Goal: Information Seeking & Learning: Check status

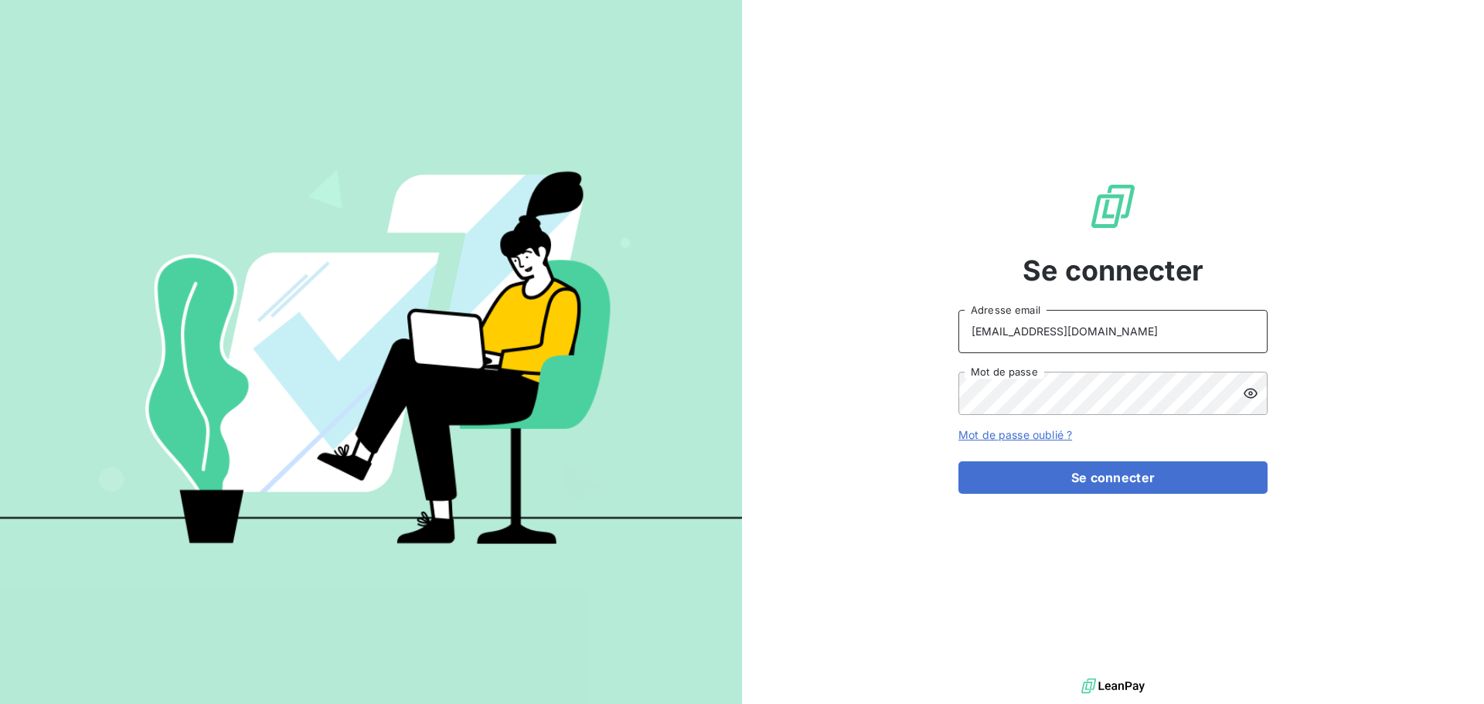
click at [1082, 333] on input "[EMAIL_ADDRESS][DOMAIN_NAME]" at bounding box center [1112, 331] width 309 height 43
type input "[EMAIL_ADDRESS][DOMAIN_NAME]"
click at [1100, 478] on button "Se connecter" at bounding box center [1112, 477] width 309 height 32
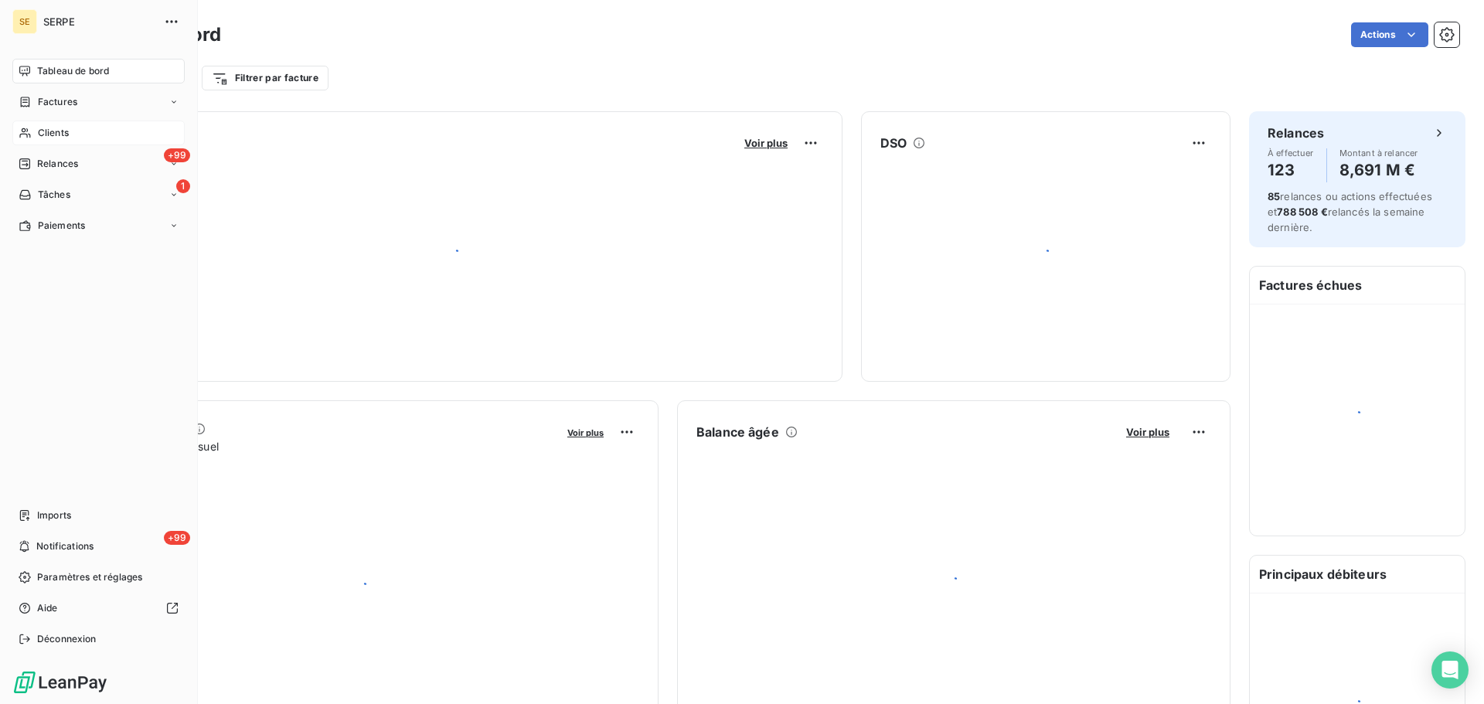
click at [38, 131] on span "Clients" at bounding box center [53, 133] width 31 height 14
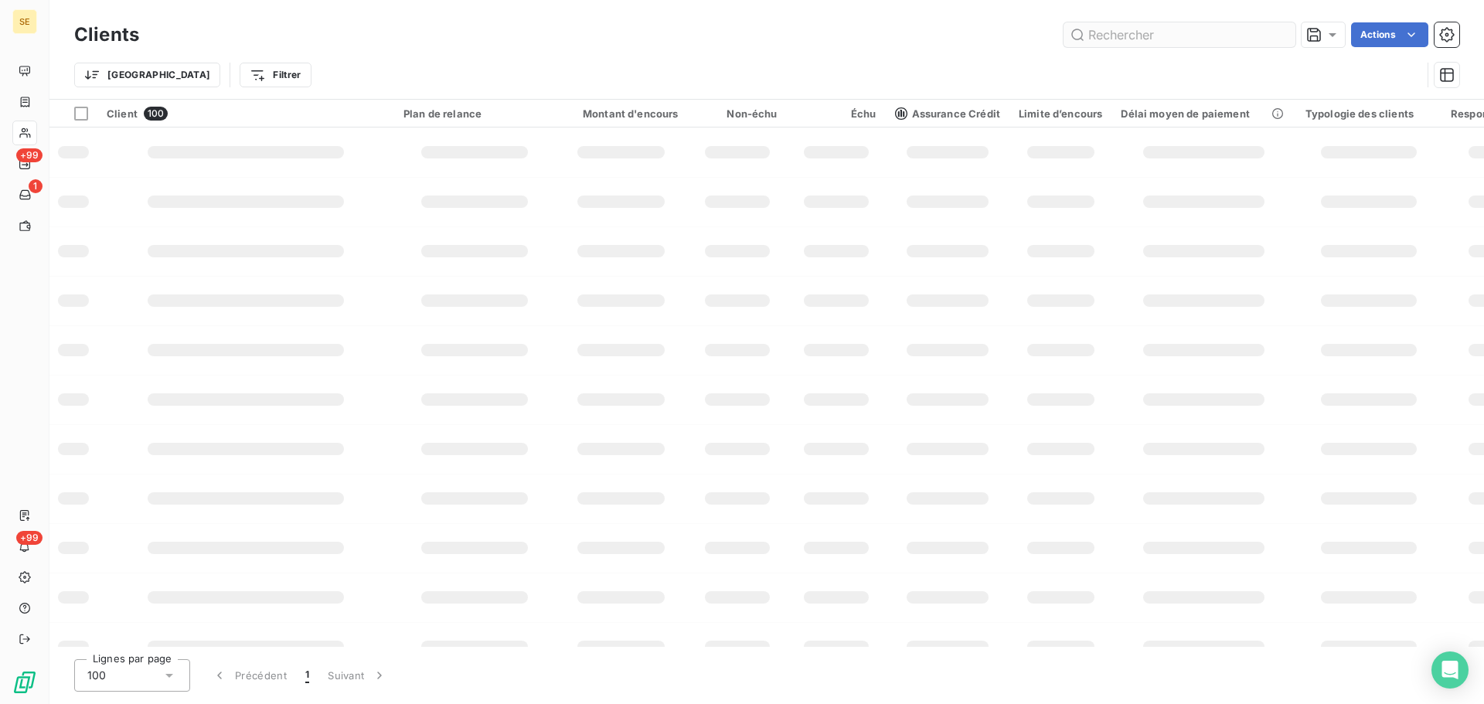
drag, startPoint x: 1179, startPoint y: 23, endPoint x: 1177, endPoint y: 46, distance: 23.3
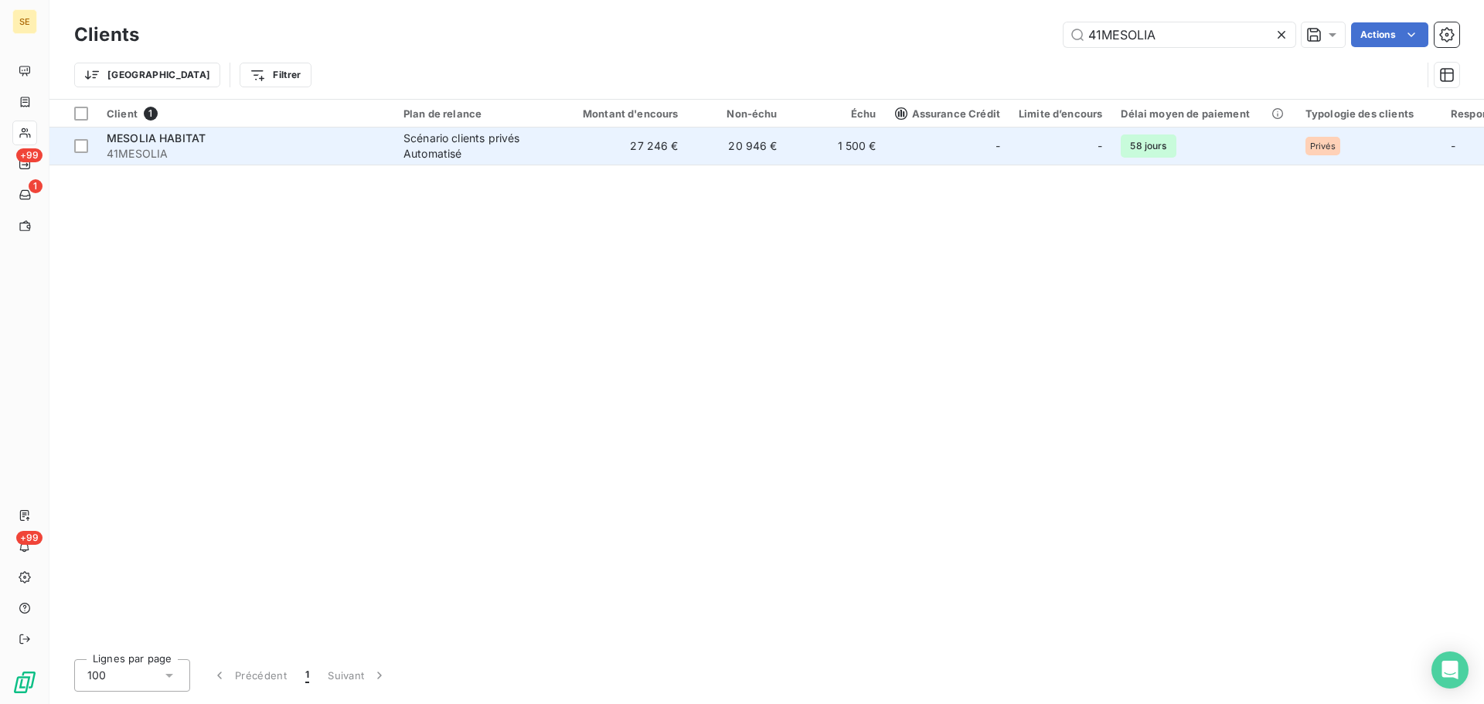
type input "41MESOLIA"
click at [491, 158] on div "Scénario clients privés Automatisé" at bounding box center [474, 146] width 142 height 31
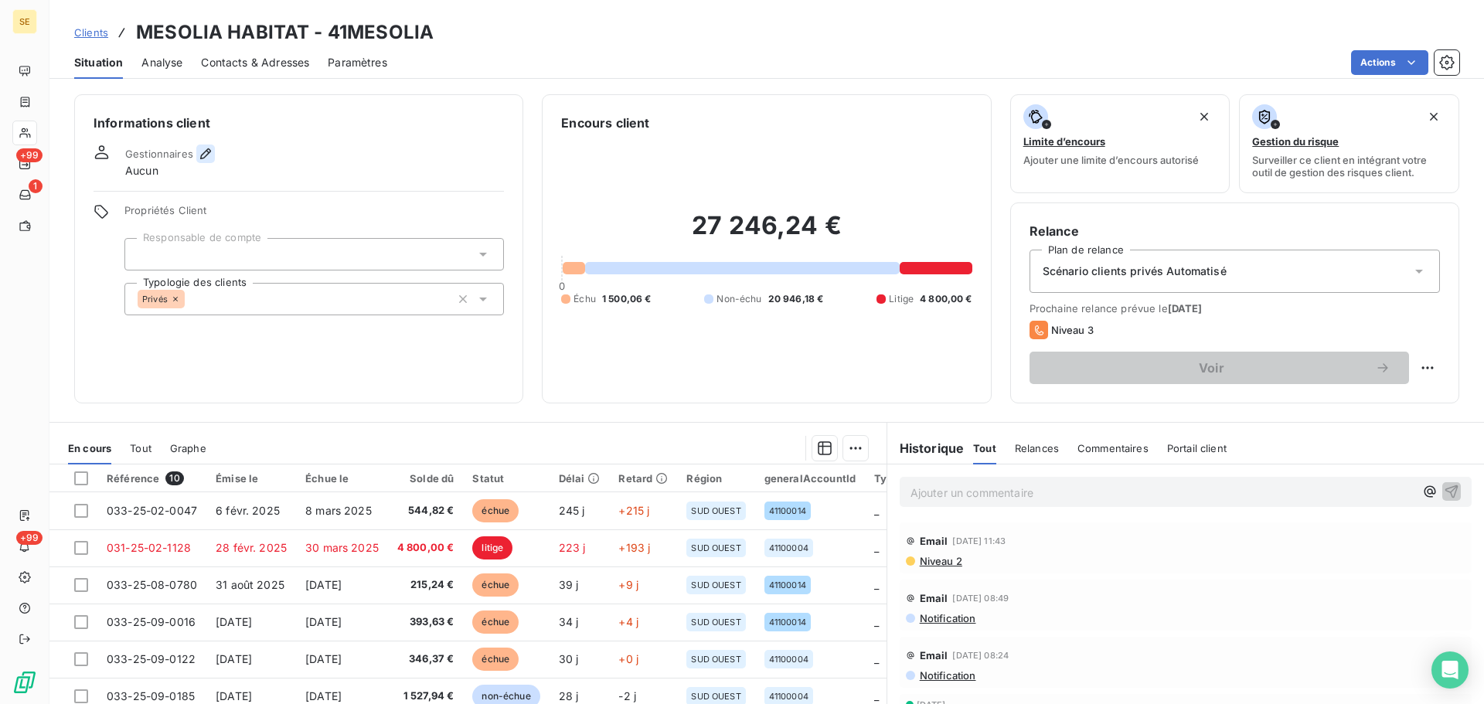
click at [202, 156] on icon "button" at bounding box center [205, 153] width 15 height 15
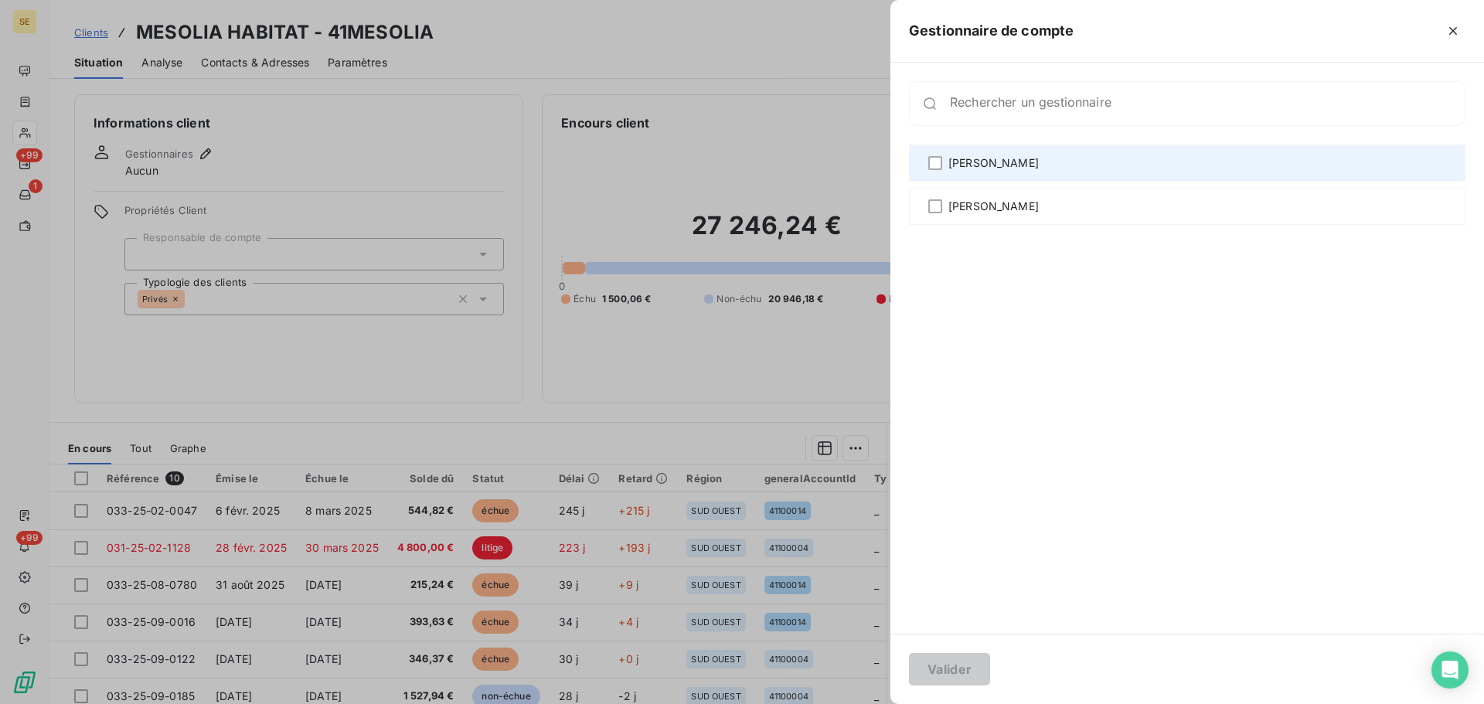
click at [1085, 165] on div "Agnès Dubuc" at bounding box center [1187, 163] width 556 height 37
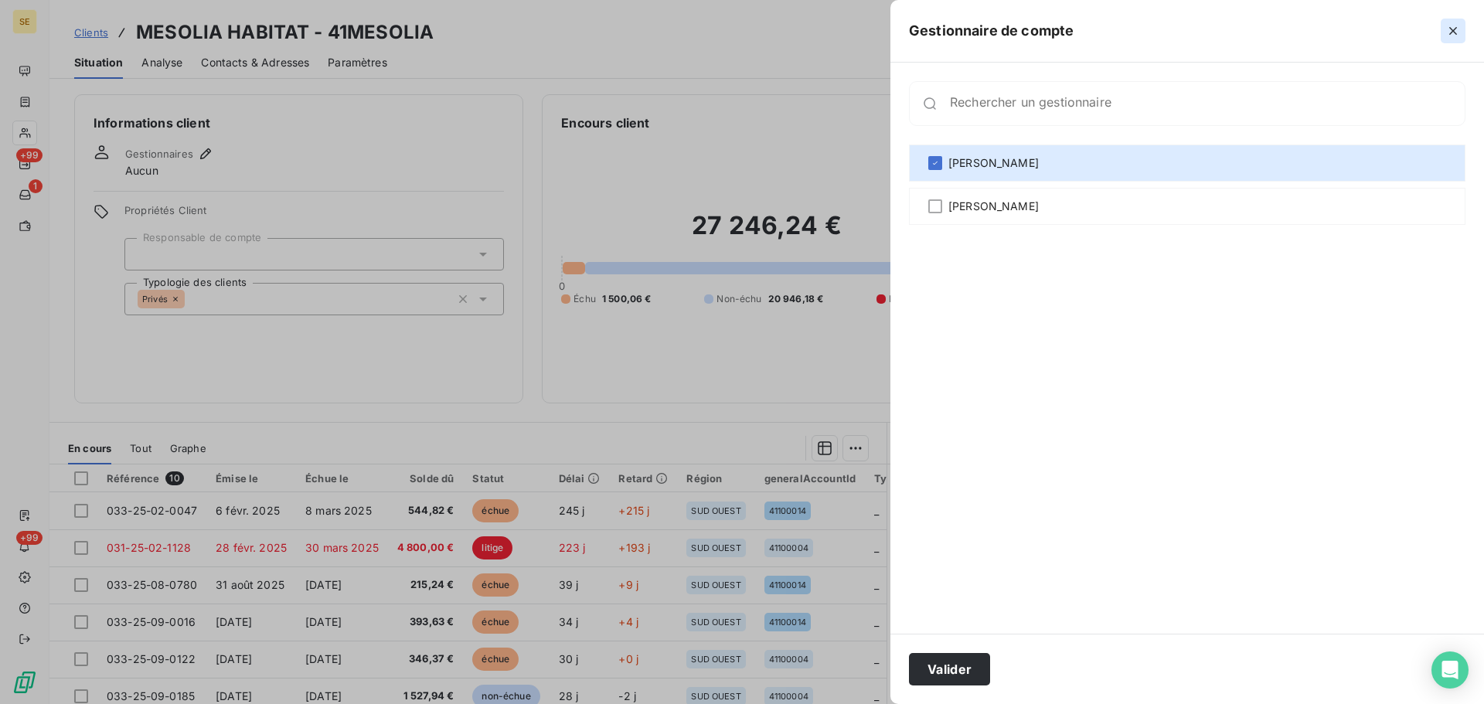
click at [1451, 26] on icon "button" at bounding box center [1452, 30] width 15 height 15
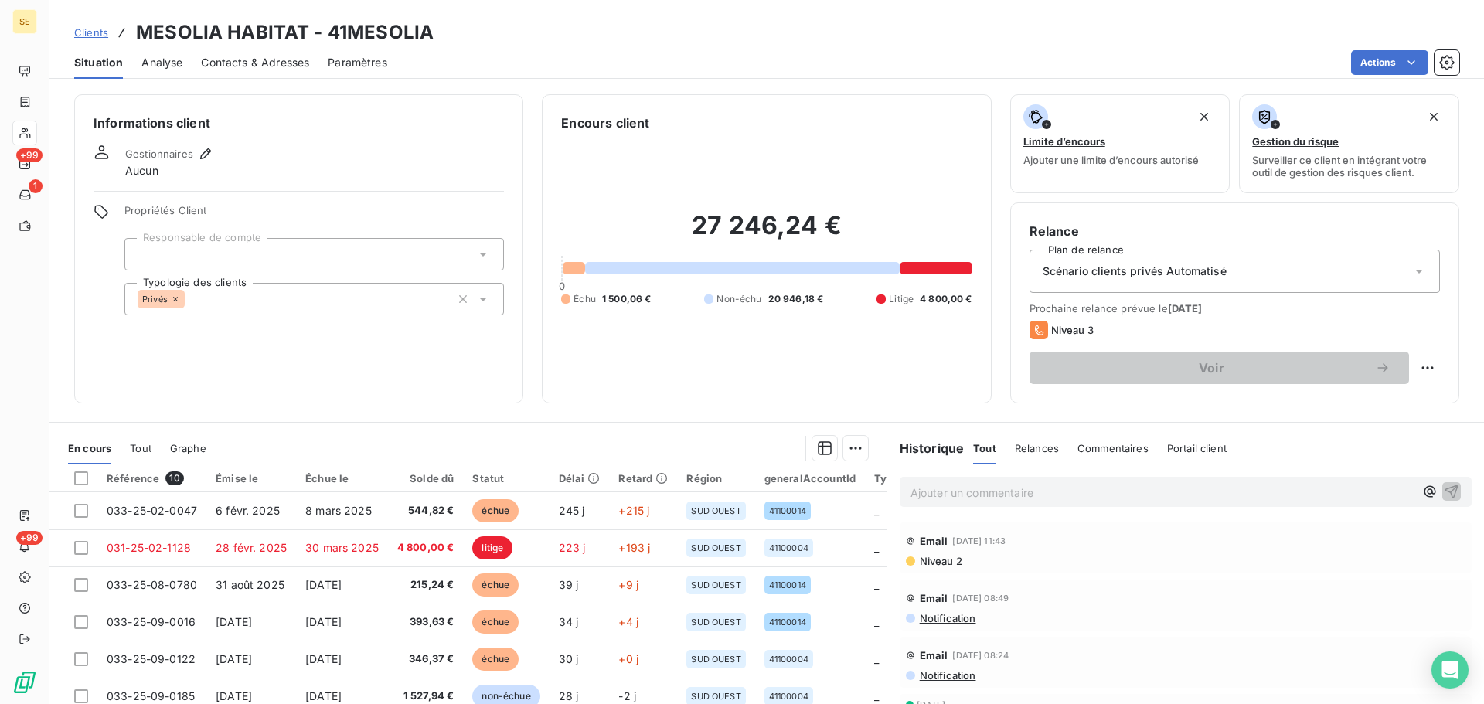
click at [1182, 272] on span "Scénario clients privés Automatisé" at bounding box center [1135, 271] width 184 height 15
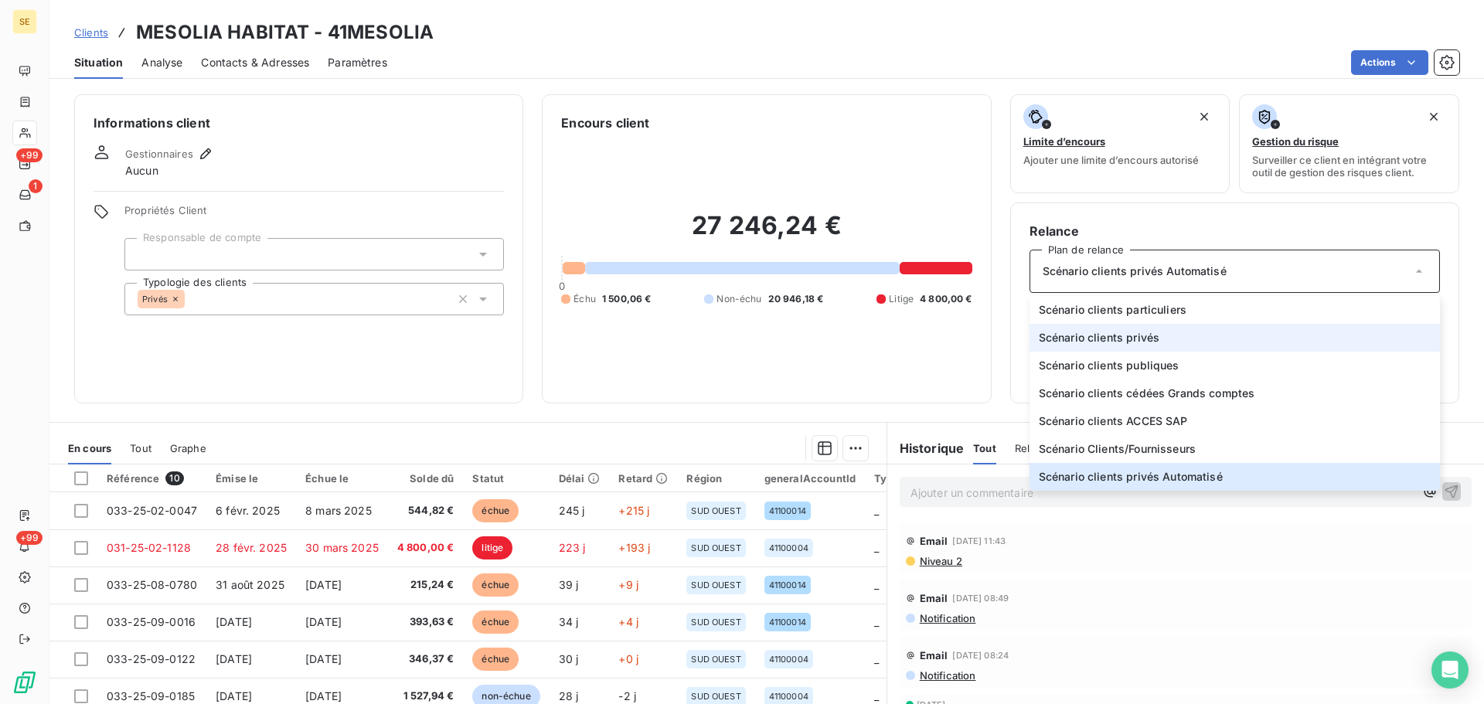
click at [1181, 347] on li "Scénario clients privés" at bounding box center [1234, 338] width 410 height 28
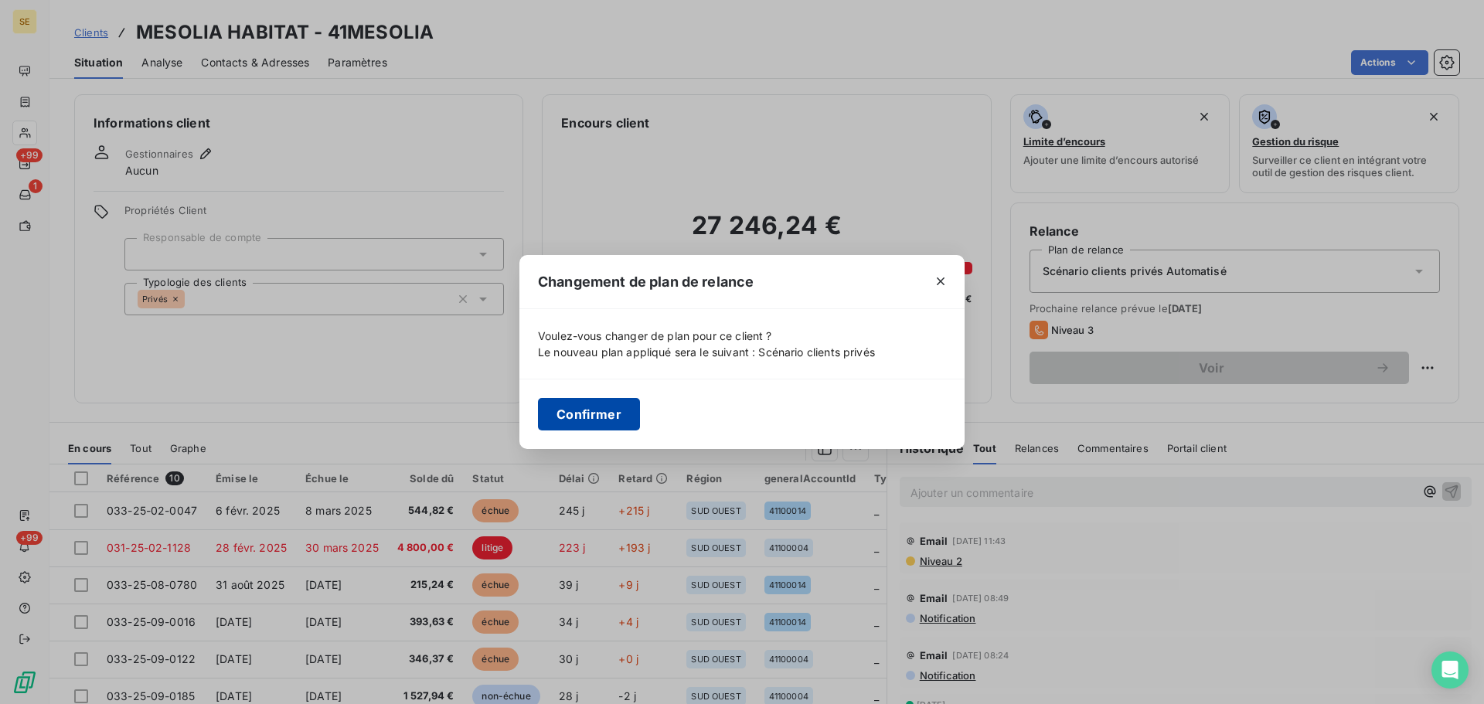
click at [571, 415] on button "Confirmer" at bounding box center [589, 414] width 102 height 32
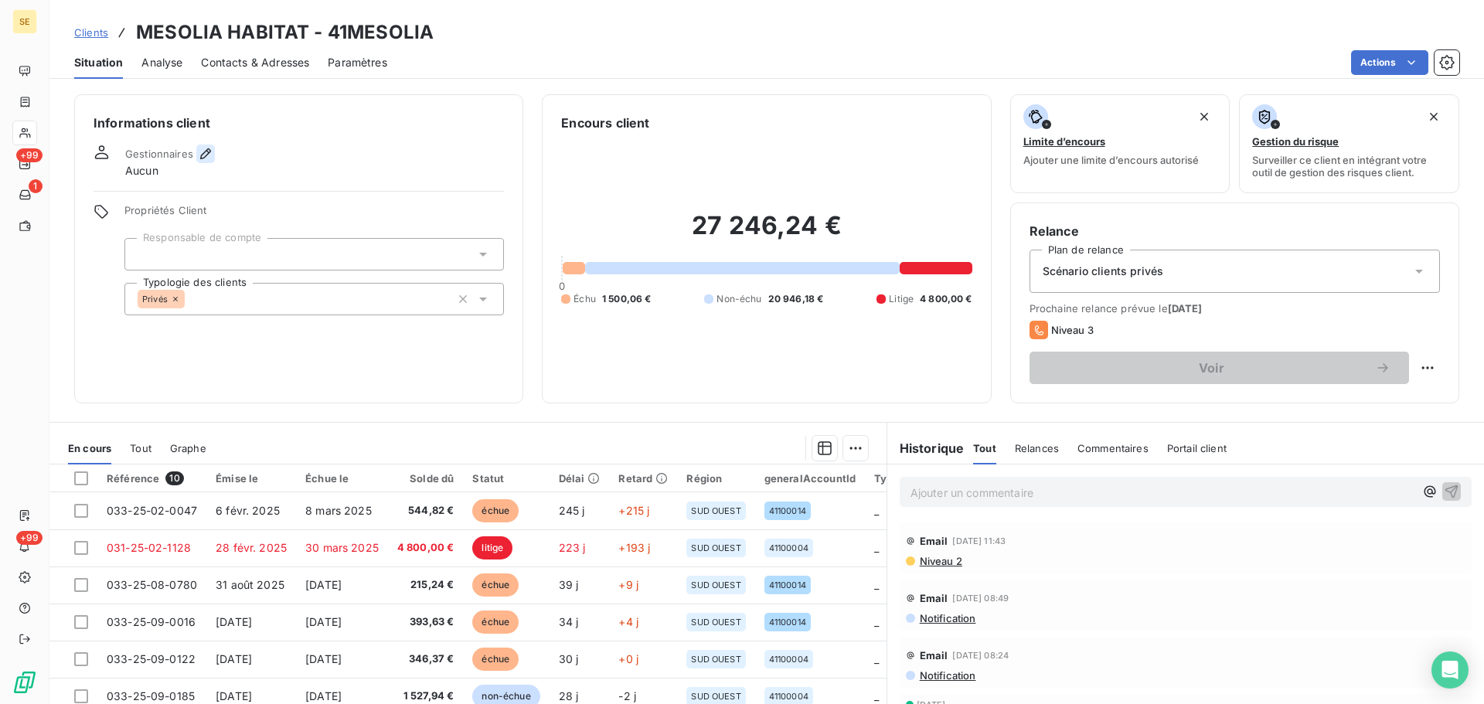
click at [208, 155] on icon "button" at bounding box center [205, 153] width 15 height 15
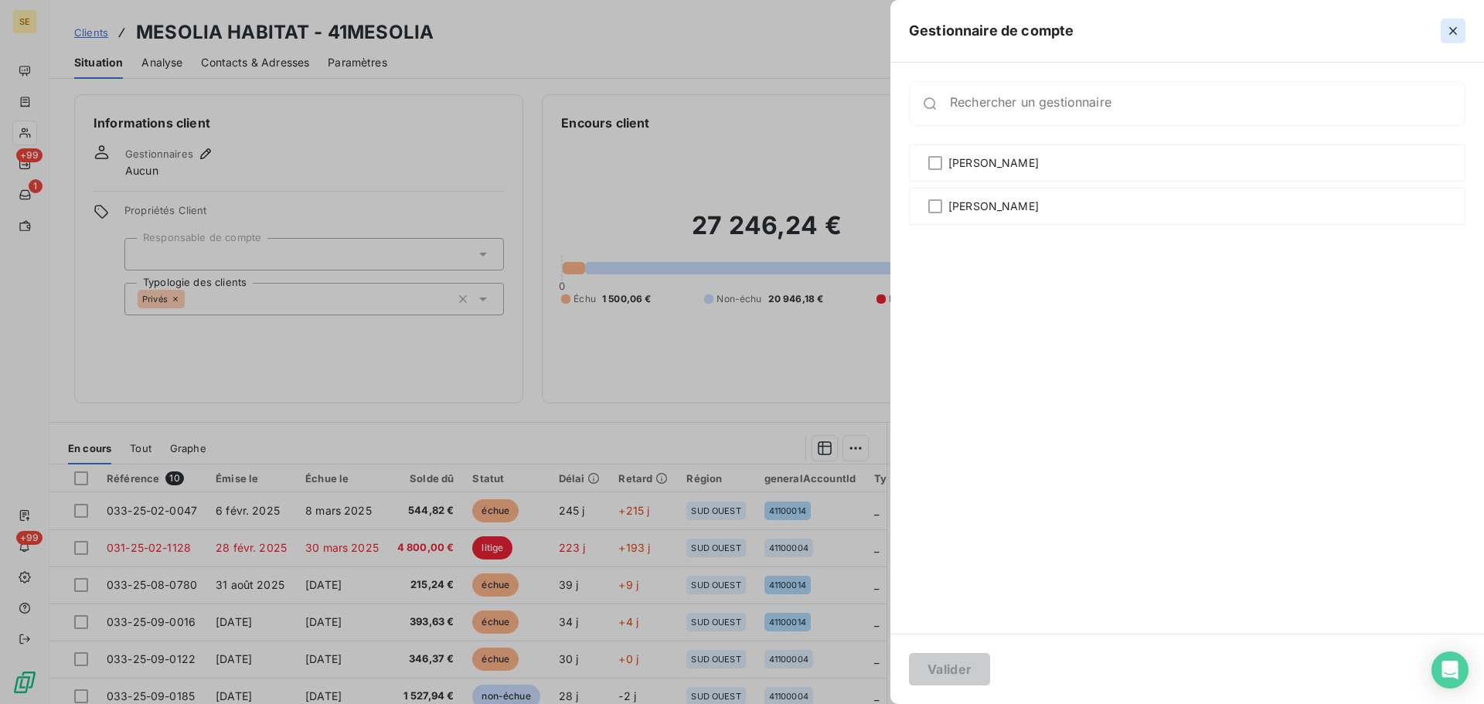
click at [1449, 26] on icon "button" at bounding box center [1452, 30] width 15 height 15
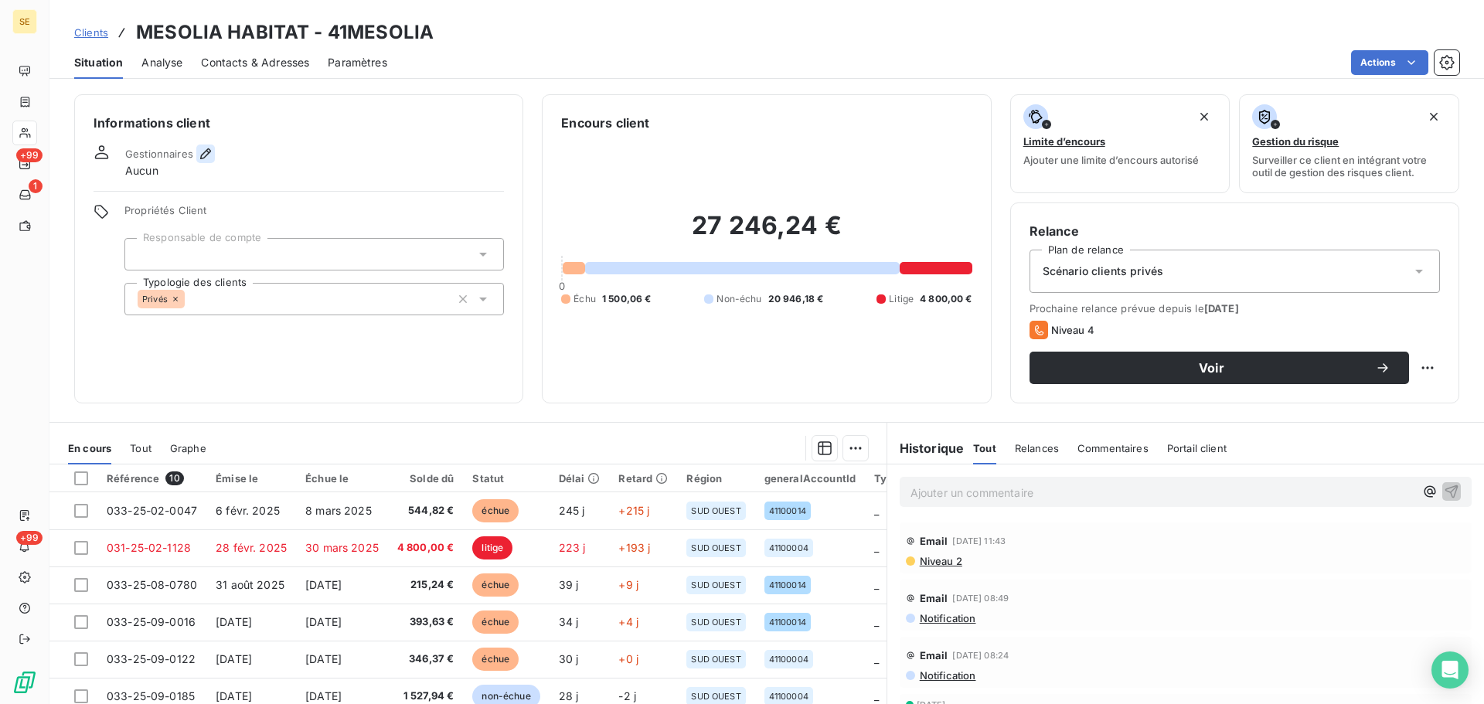
click at [208, 155] on icon "button" at bounding box center [205, 153] width 15 height 15
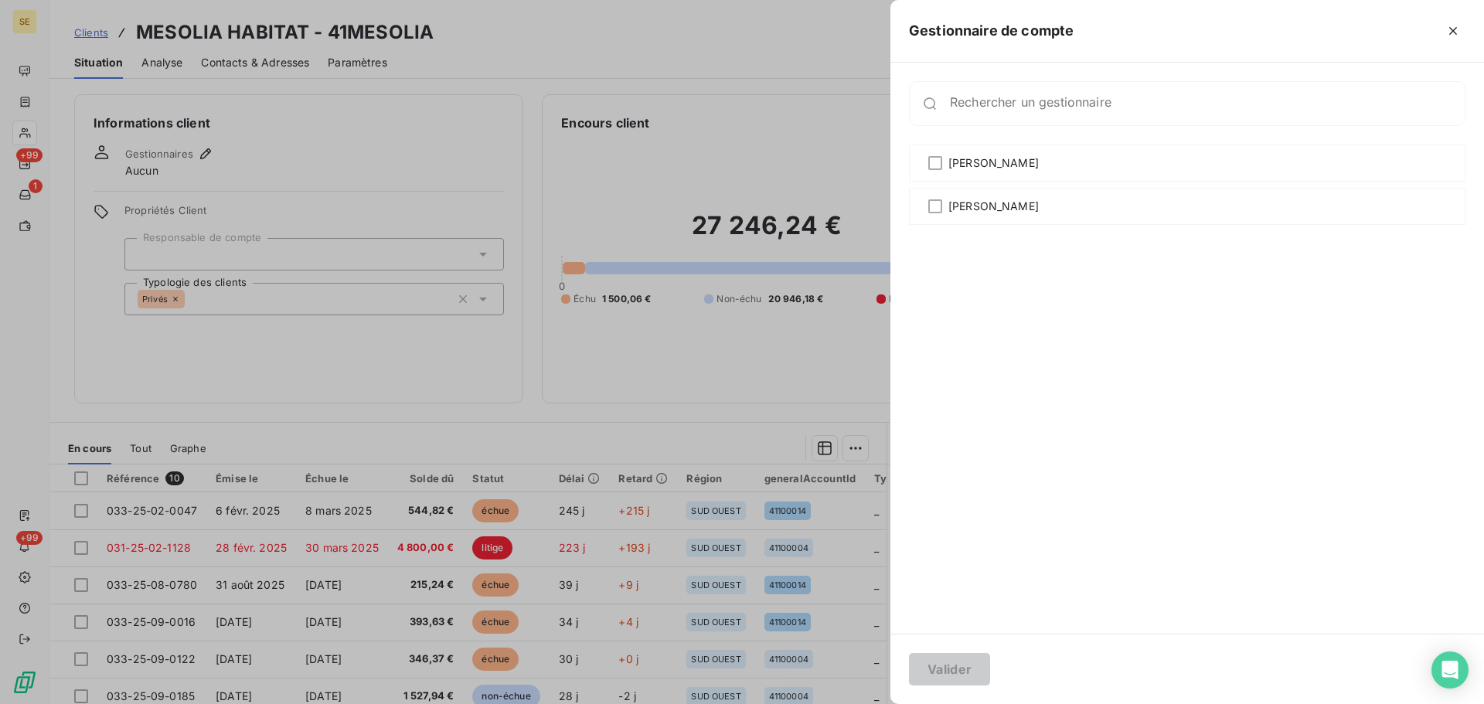
click at [591, 360] on div at bounding box center [742, 352] width 1484 height 704
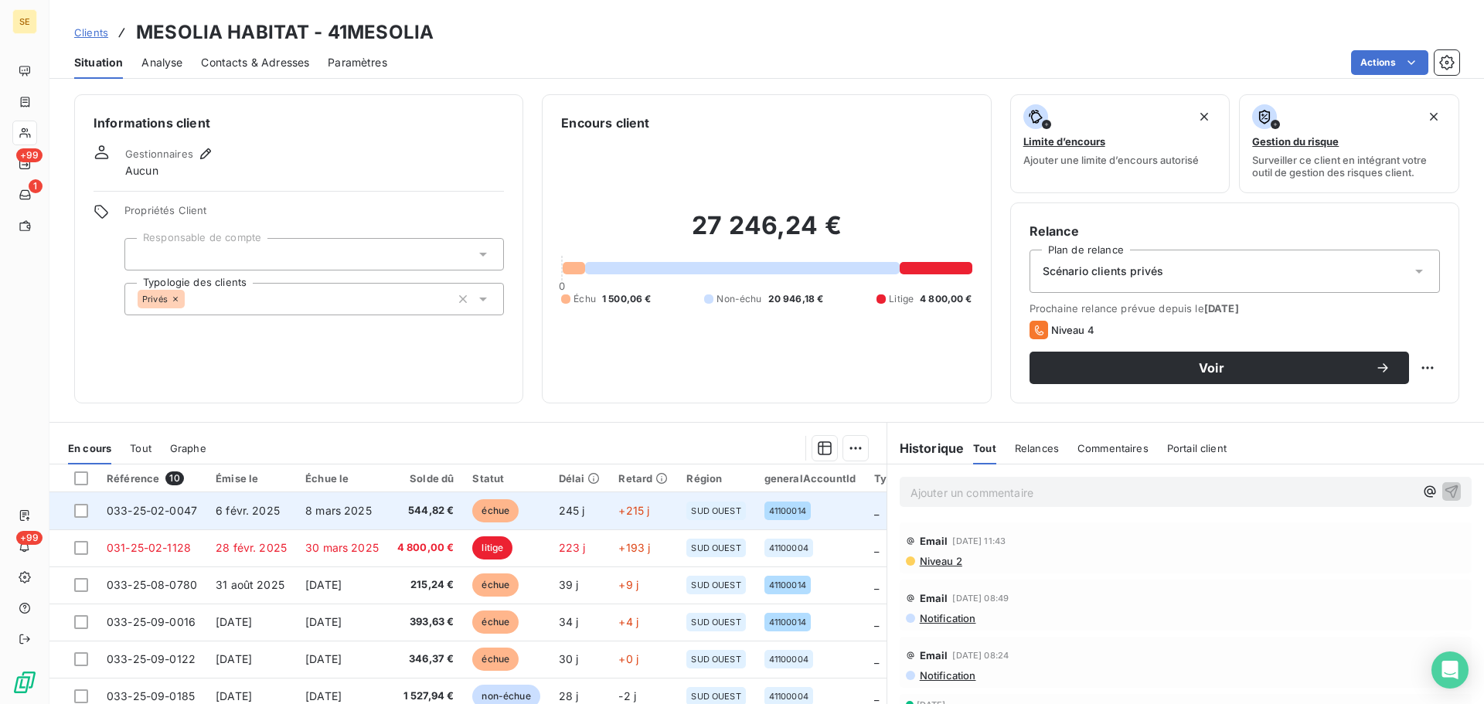
click at [292, 509] on td "6 févr. 2025" at bounding box center [251, 510] width 90 height 37
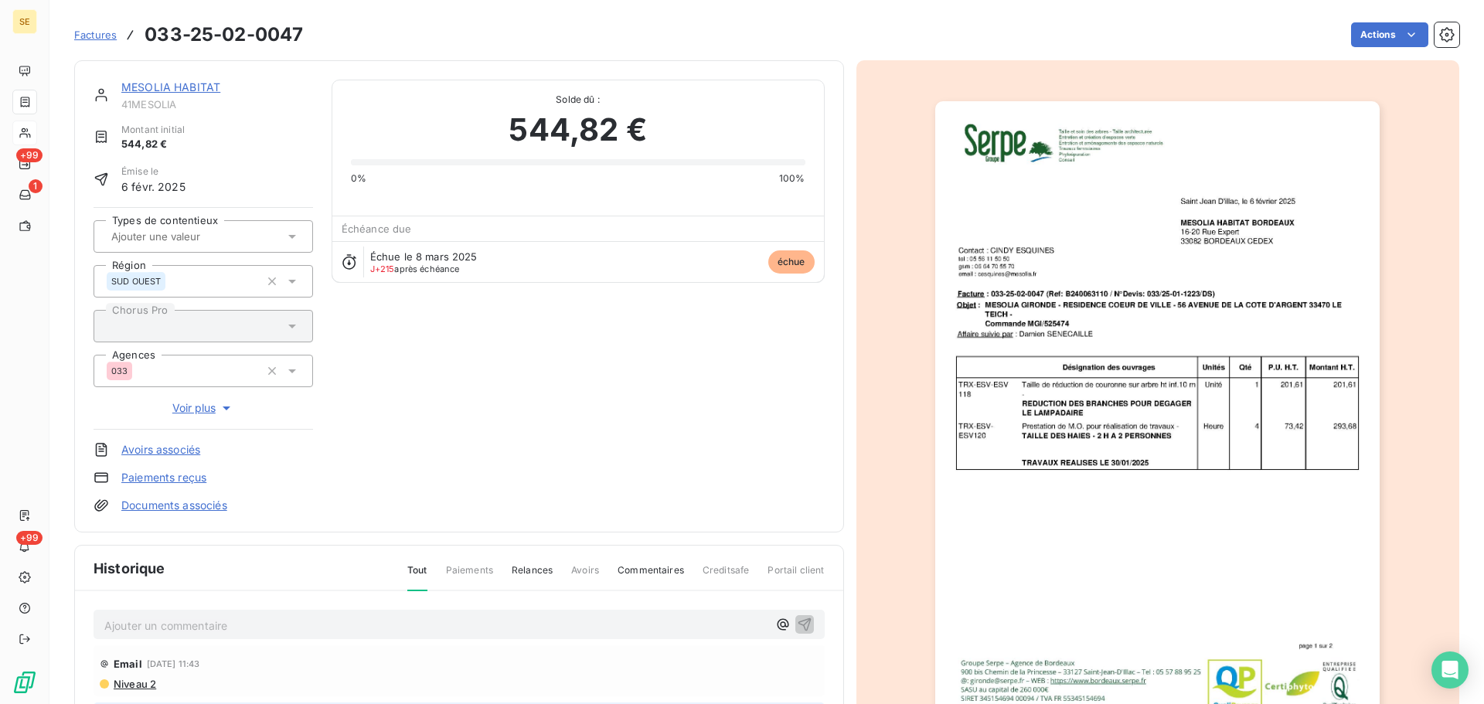
click at [189, 82] on link "MESOLIA HABITAT" at bounding box center [170, 86] width 99 height 13
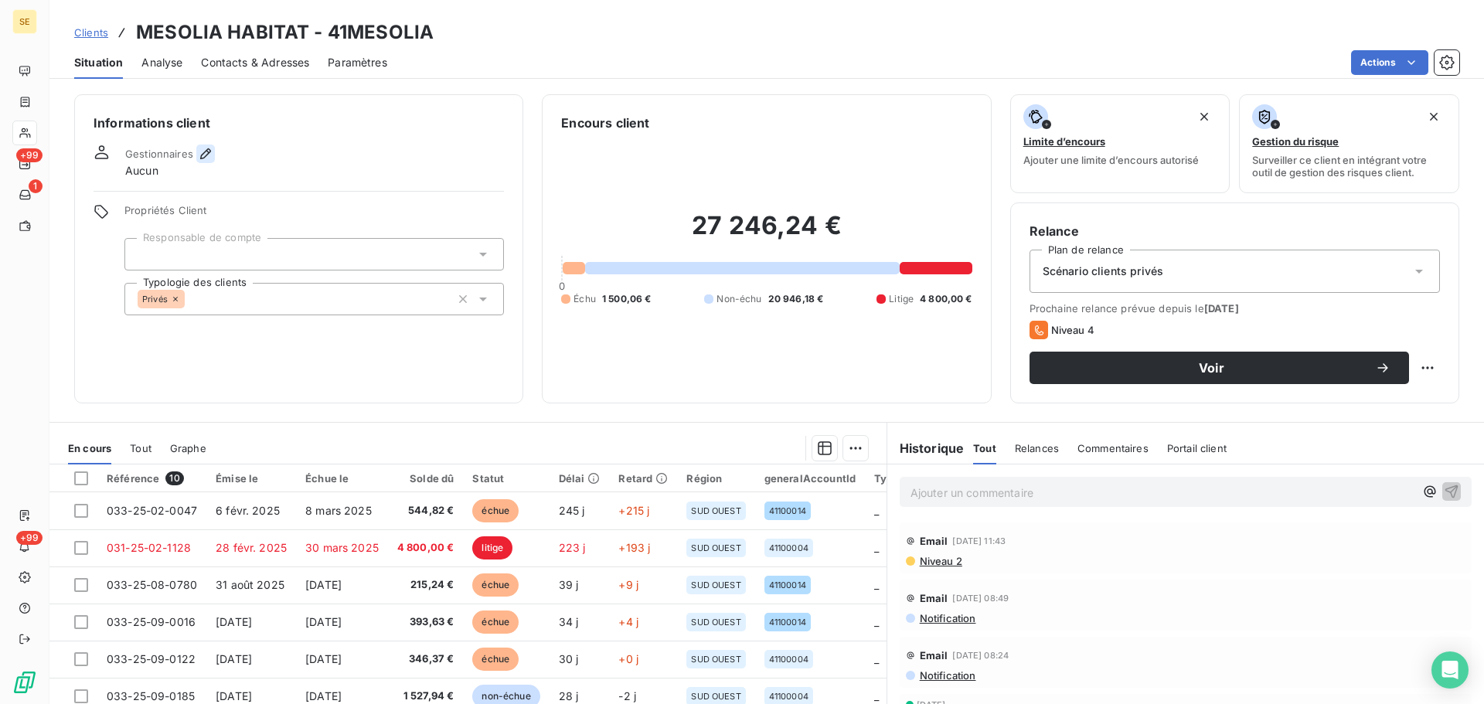
click at [206, 148] on icon "button" at bounding box center [205, 153] width 15 height 15
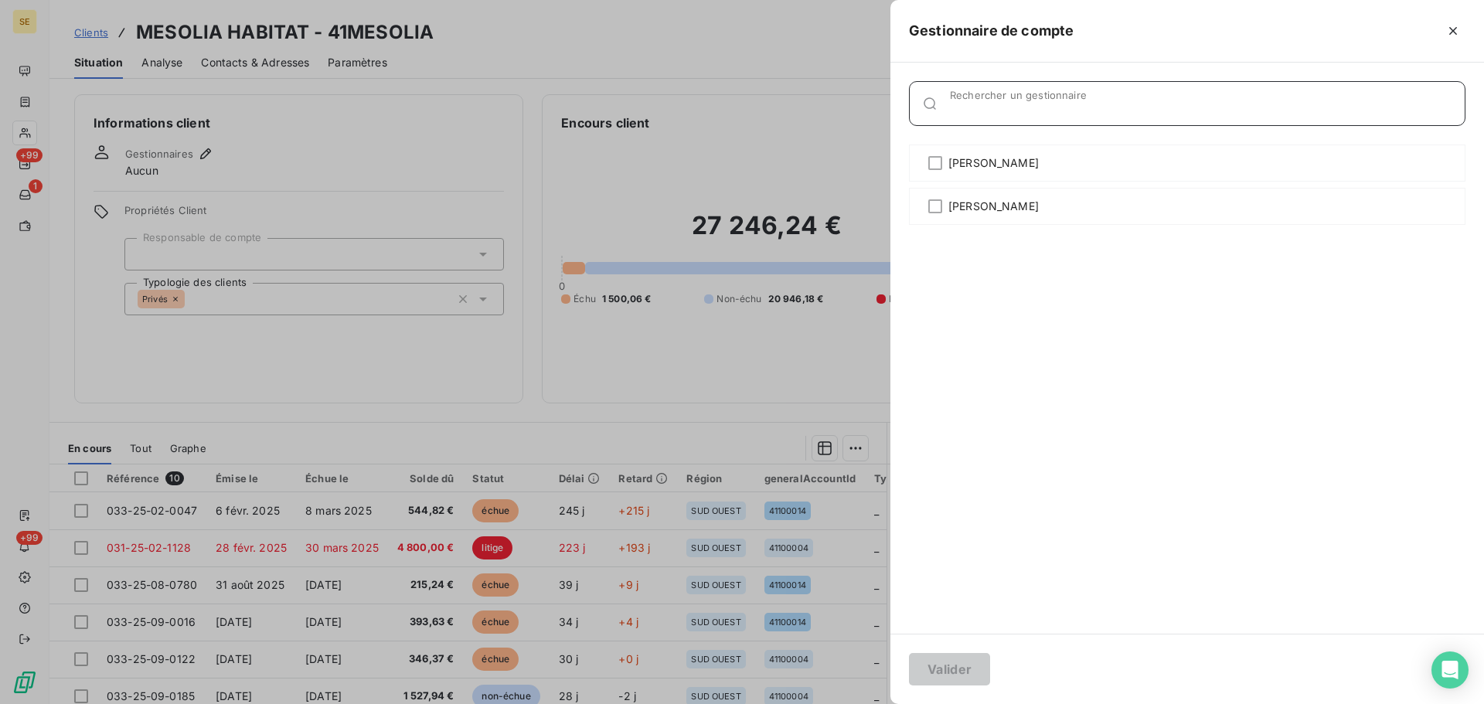
click at [1063, 100] on div "Rechercher un gestionnaire" at bounding box center [1207, 103] width 515 height 15
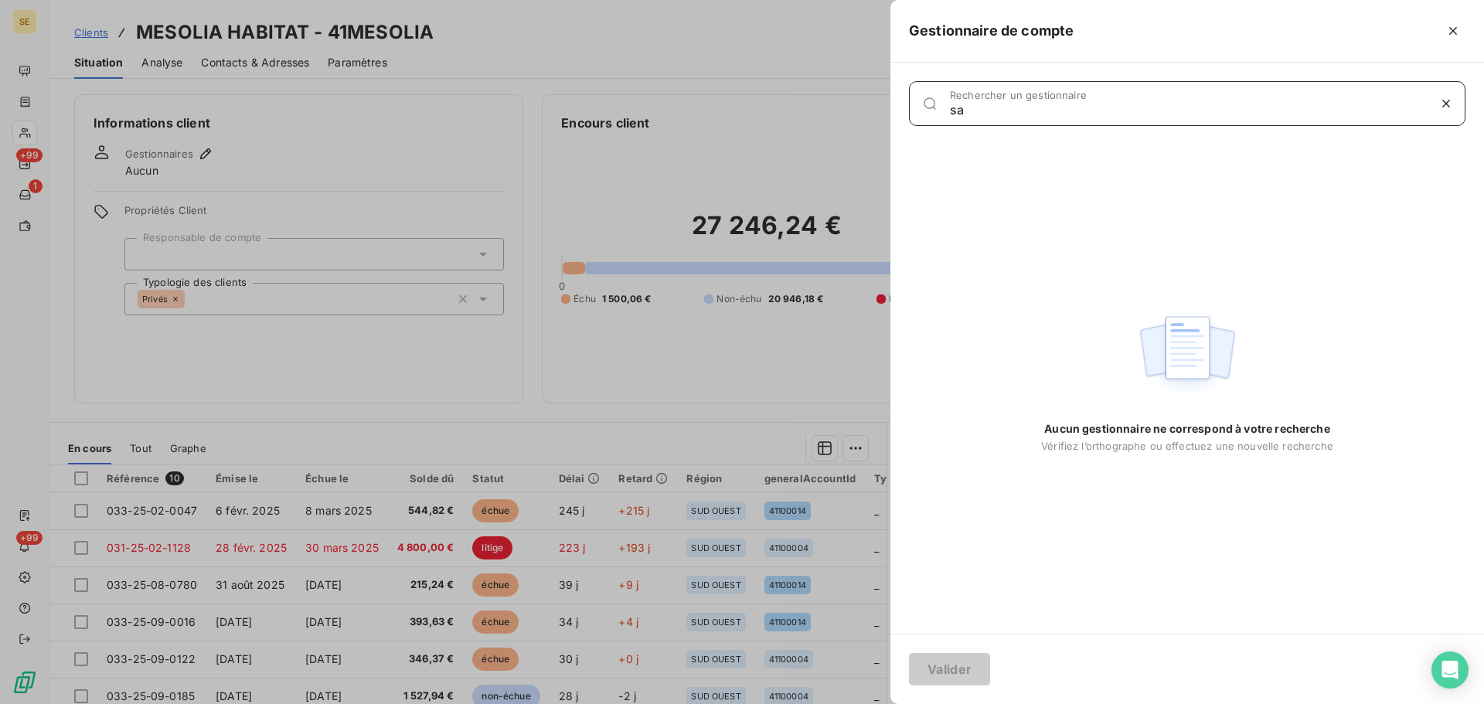
type input "s"
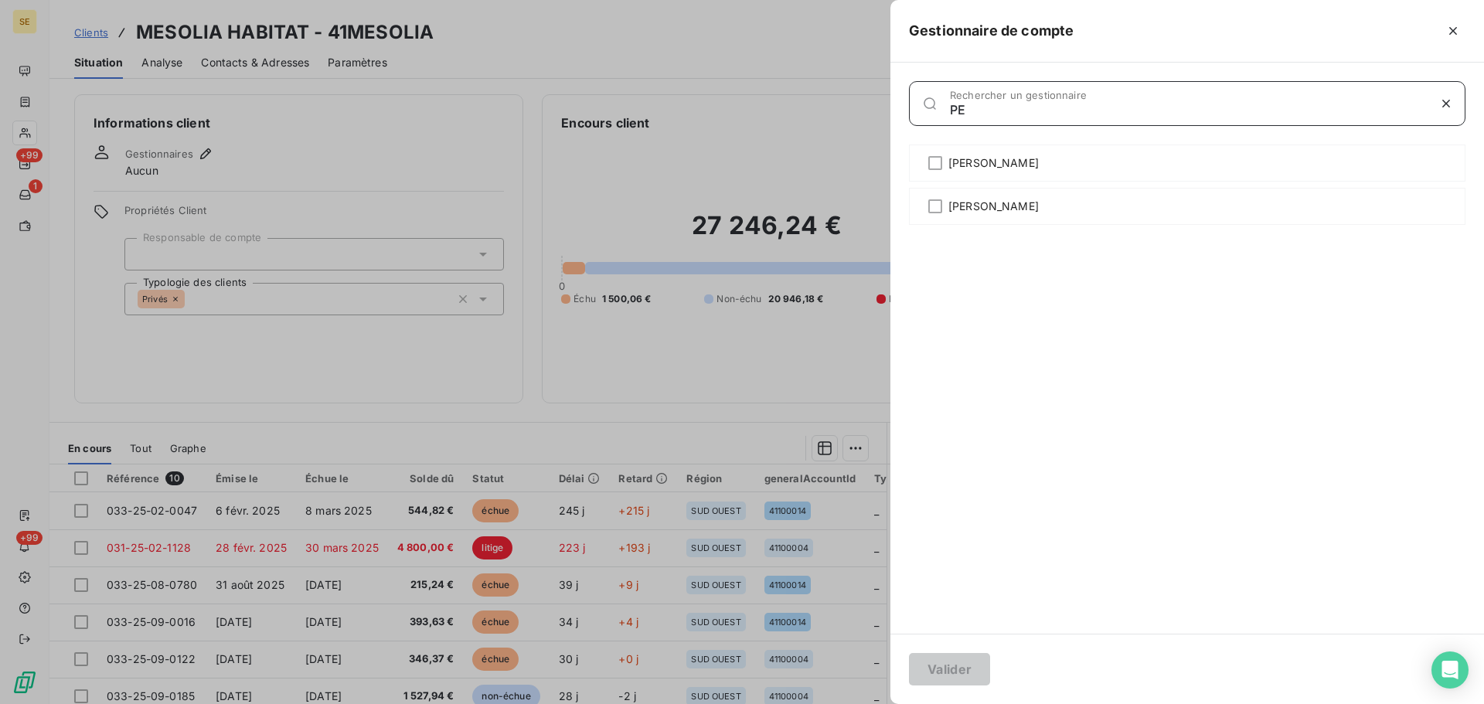
type input "P"
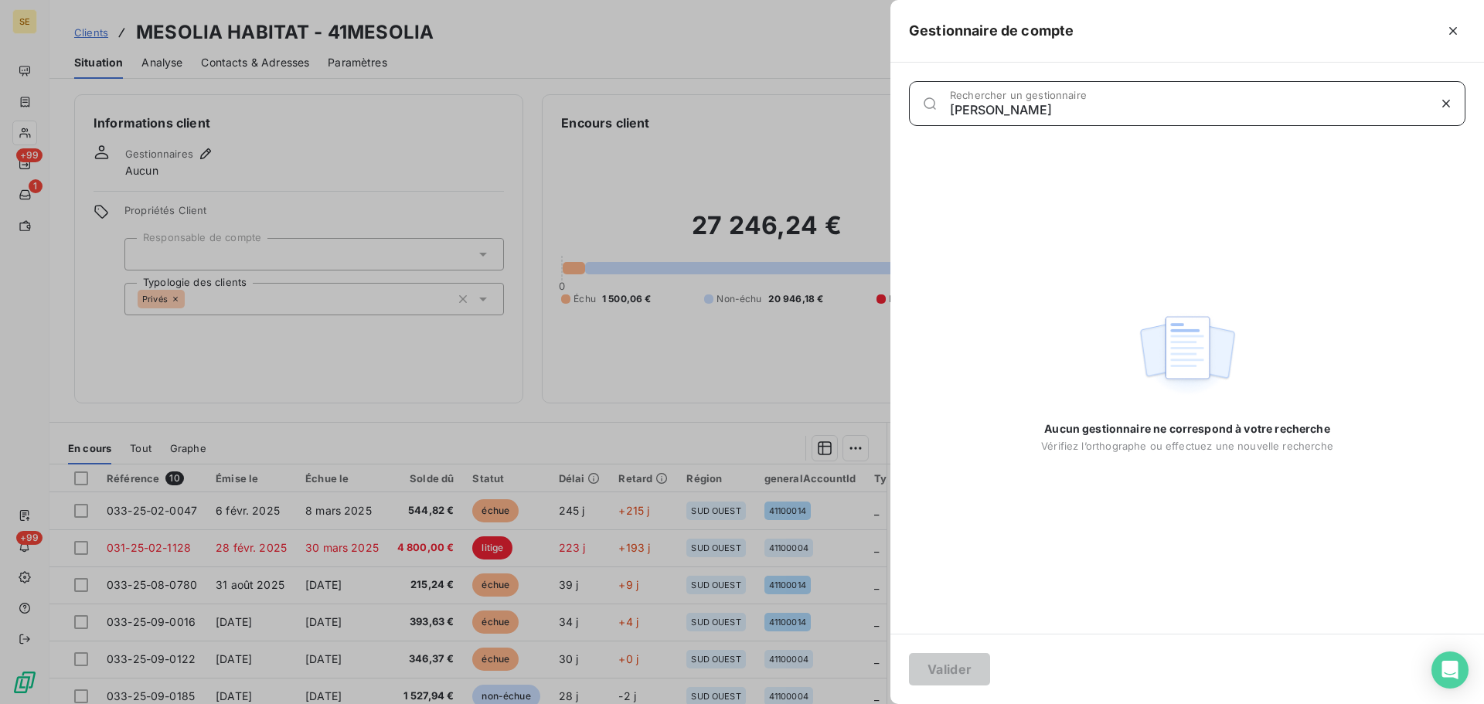
type input "Sabrina PEIGNE"
click at [1443, 102] on icon "button" at bounding box center [1445, 103] width 15 height 15
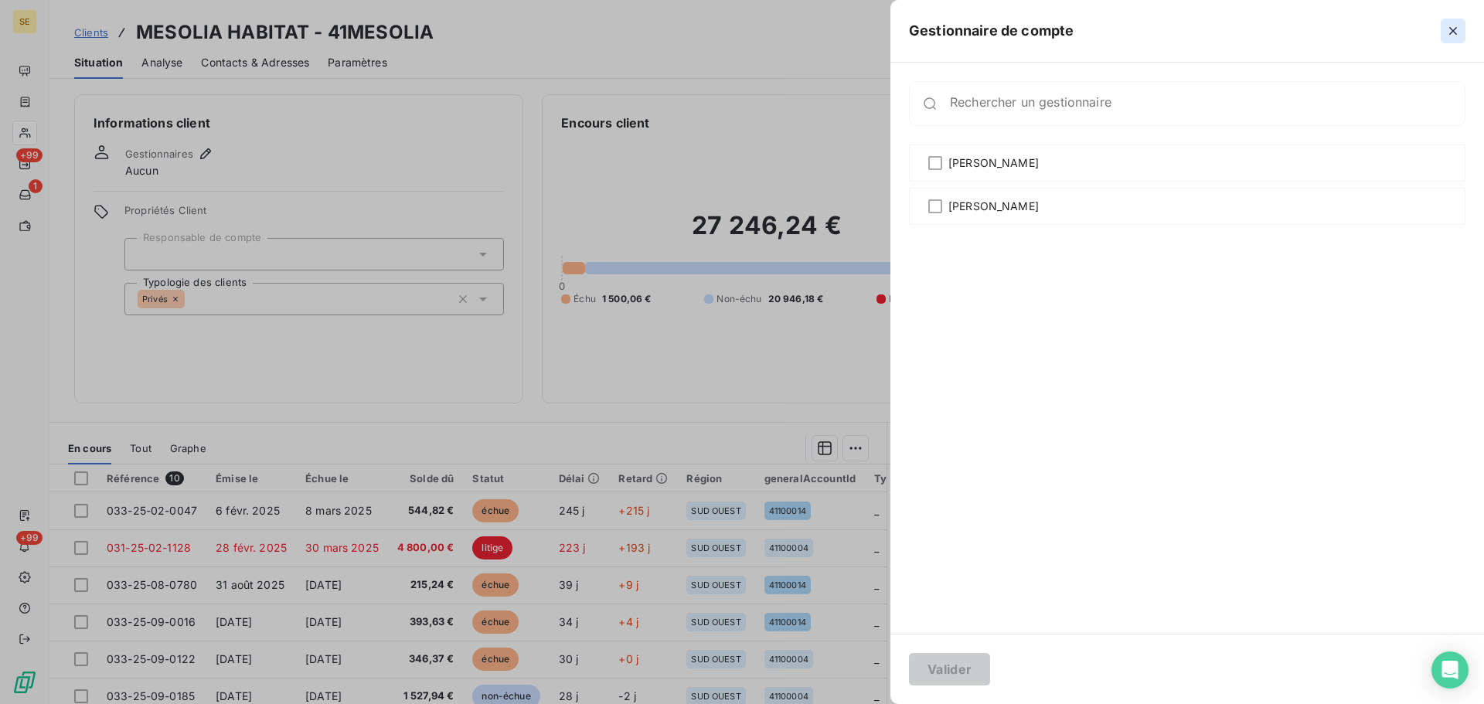
click at [1458, 25] on button "button" at bounding box center [1453, 31] width 25 height 25
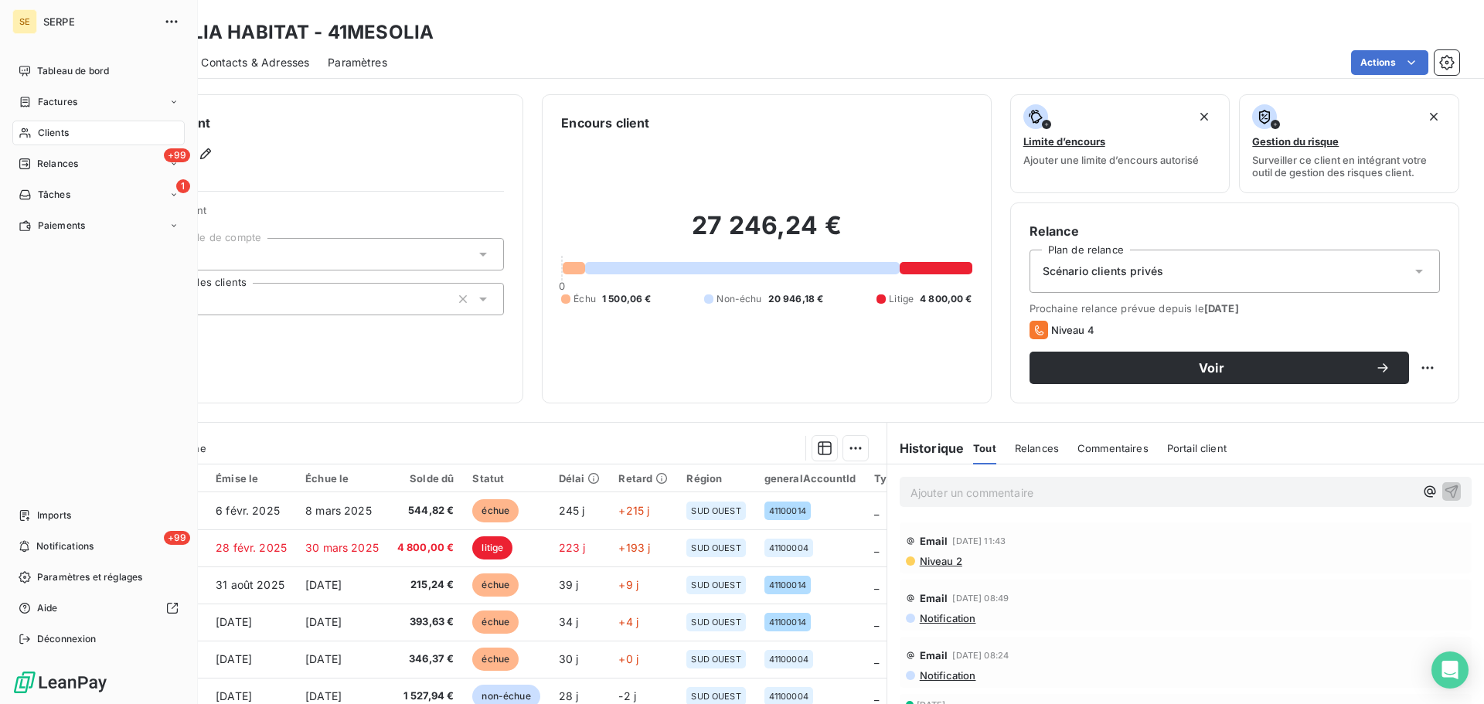
click at [46, 134] on span "Clients" at bounding box center [53, 133] width 31 height 14
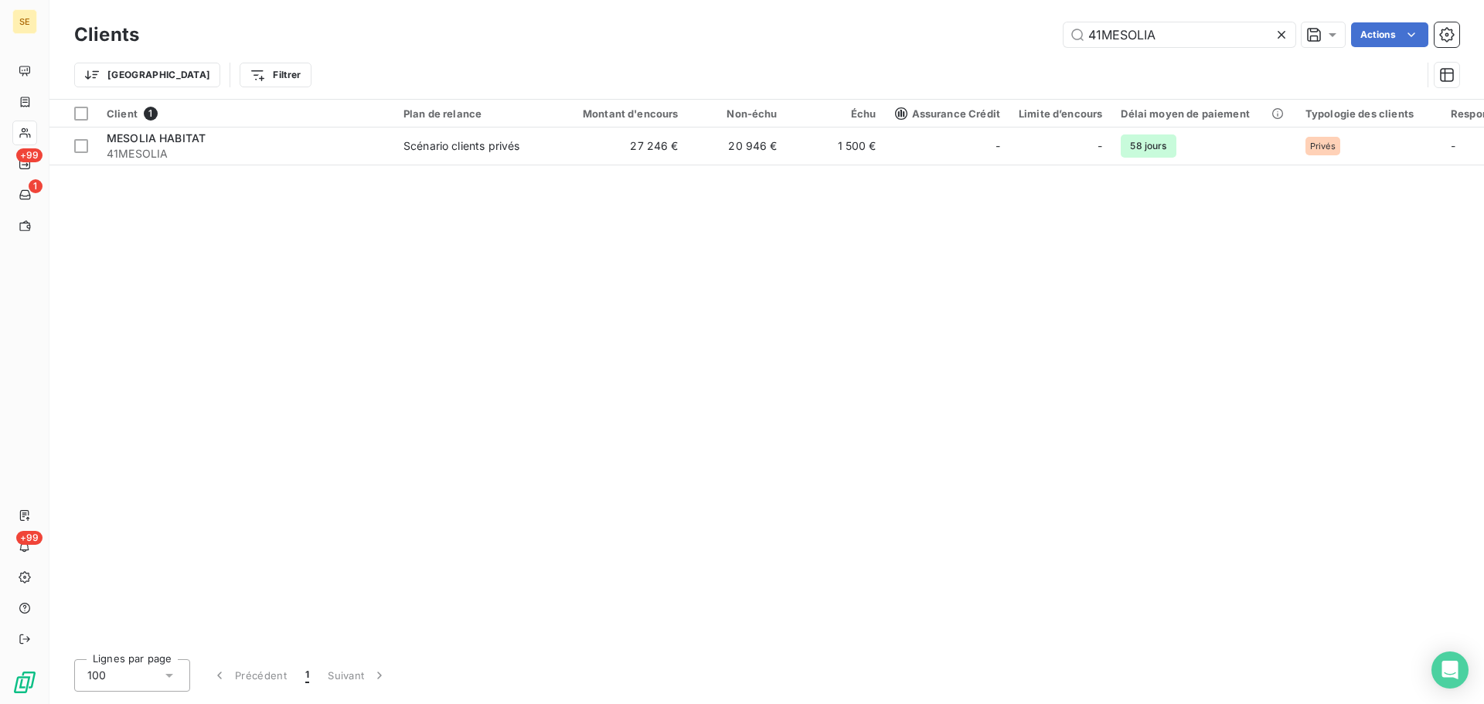
drag, startPoint x: 1169, startPoint y: 32, endPoint x: 1025, endPoint y: 12, distance: 145.9
click at [1029, 15] on div "Clients 41MESOLIA Actions Trier Filtrer" at bounding box center [766, 49] width 1434 height 99
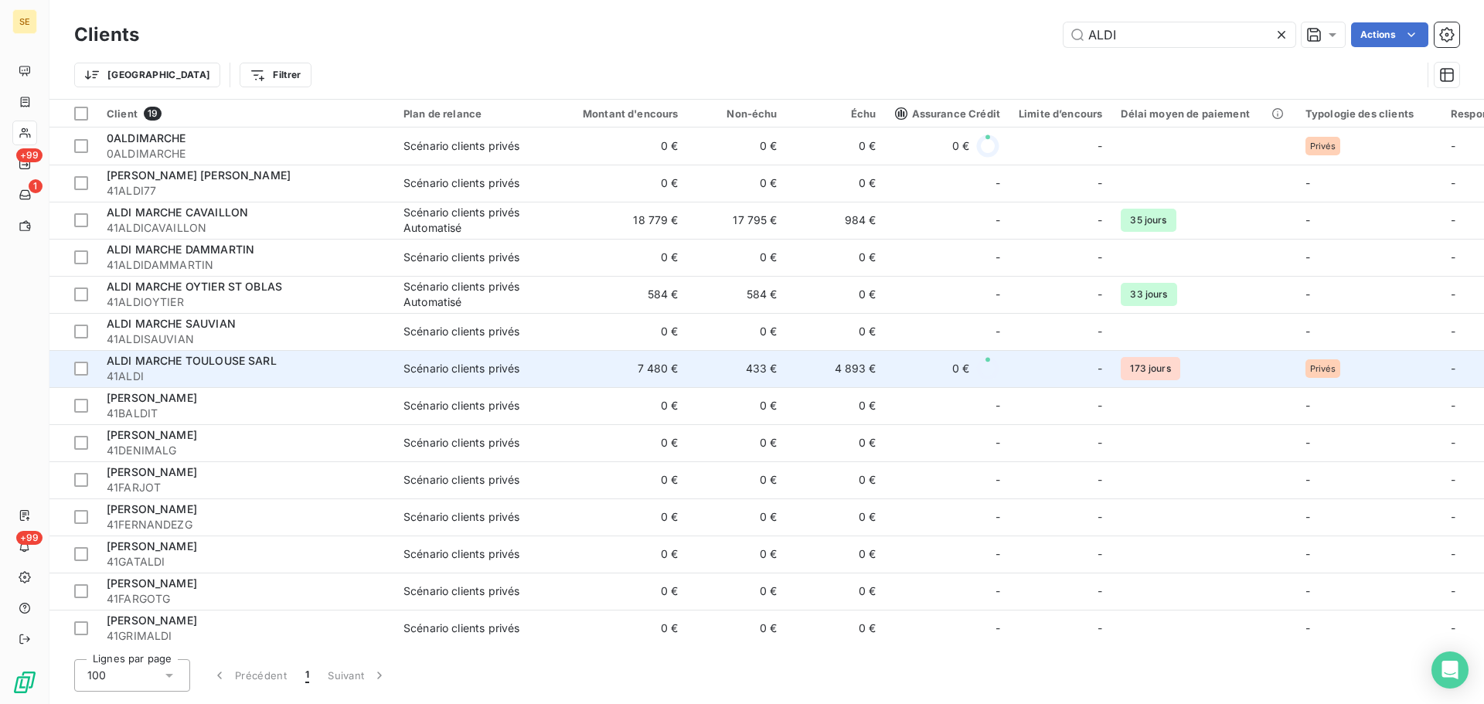
type input "ALDI"
click at [483, 364] on div "Scénario clients privés" at bounding box center [461, 368] width 116 height 15
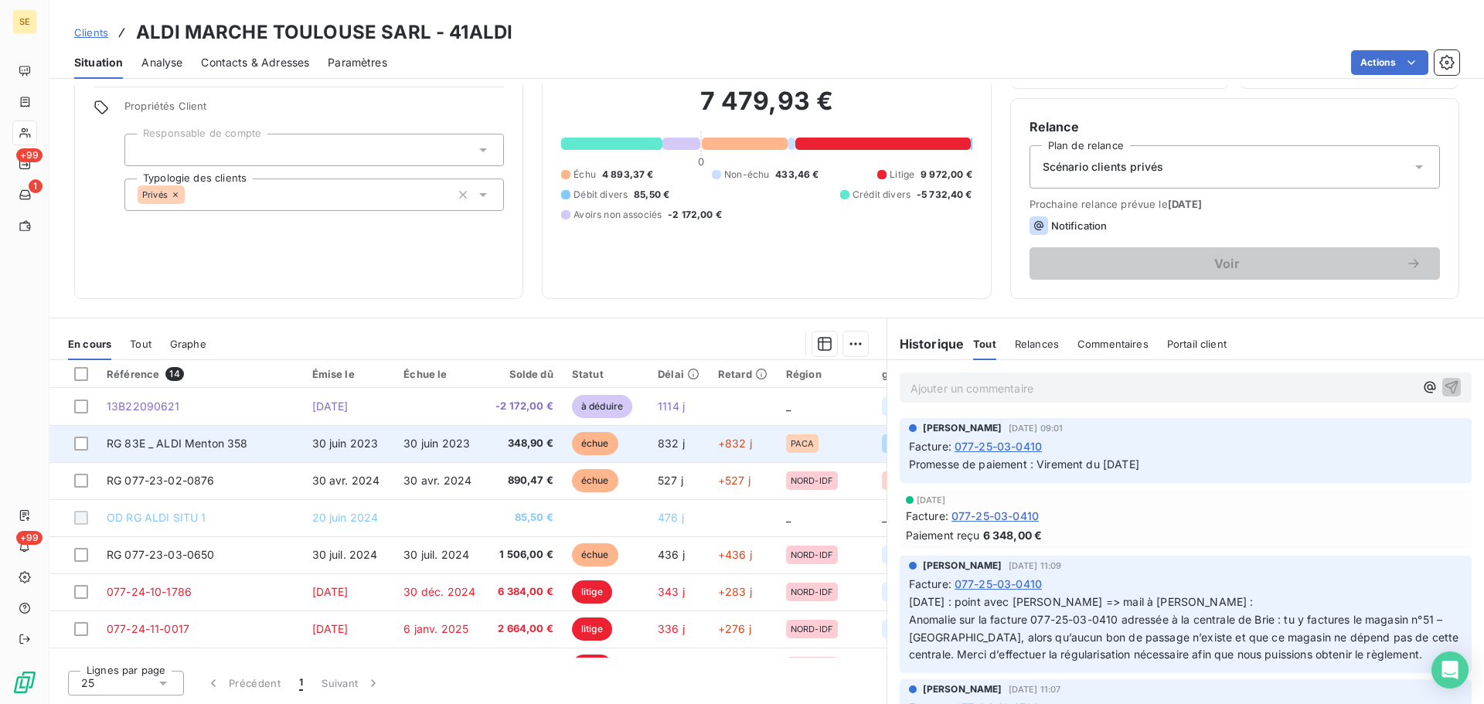
click at [241, 441] on span "RG 83E _ ALDI Menton 358" at bounding box center [177, 443] width 141 height 13
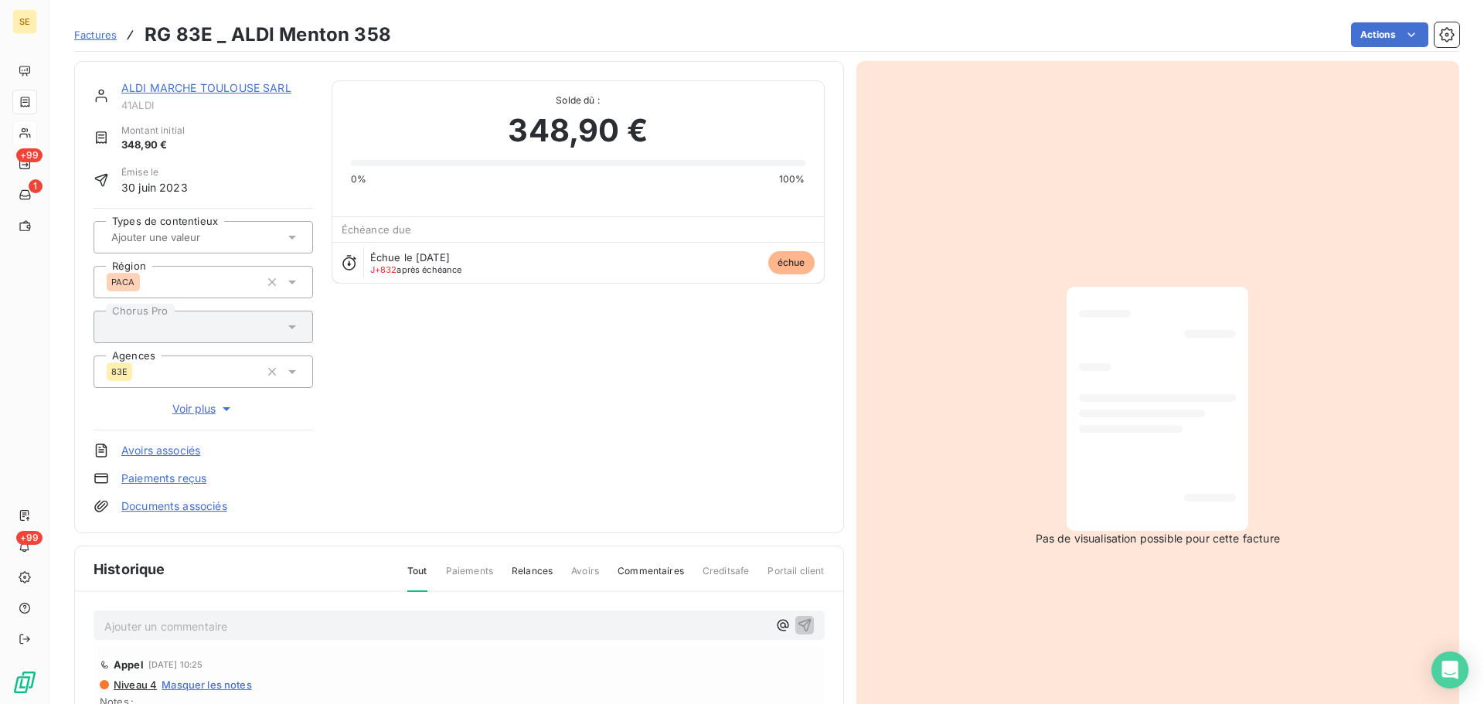
scroll to position [226, 0]
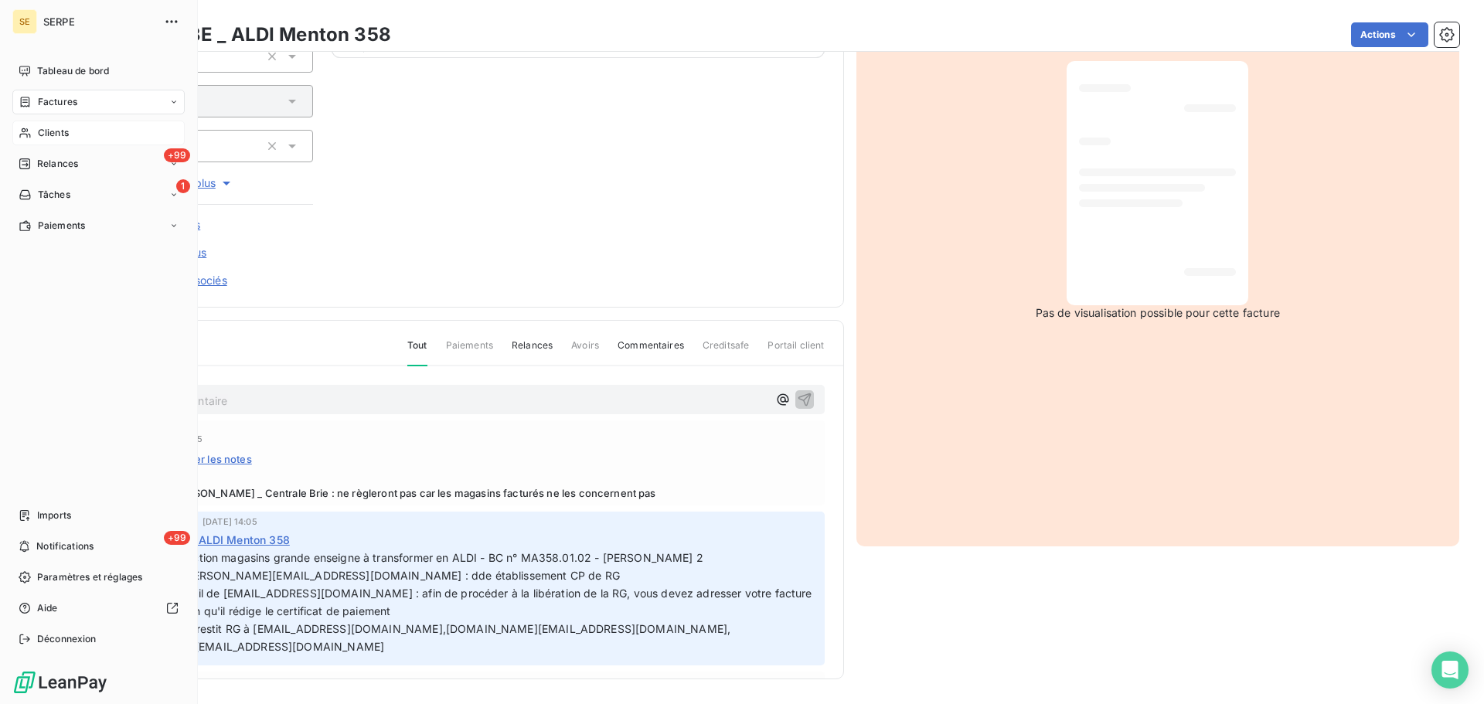
drag, startPoint x: 63, startPoint y: 139, endPoint x: 78, endPoint y: 121, distance: 23.1
click at [63, 139] on span "Clients" at bounding box center [53, 133] width 31 height 14
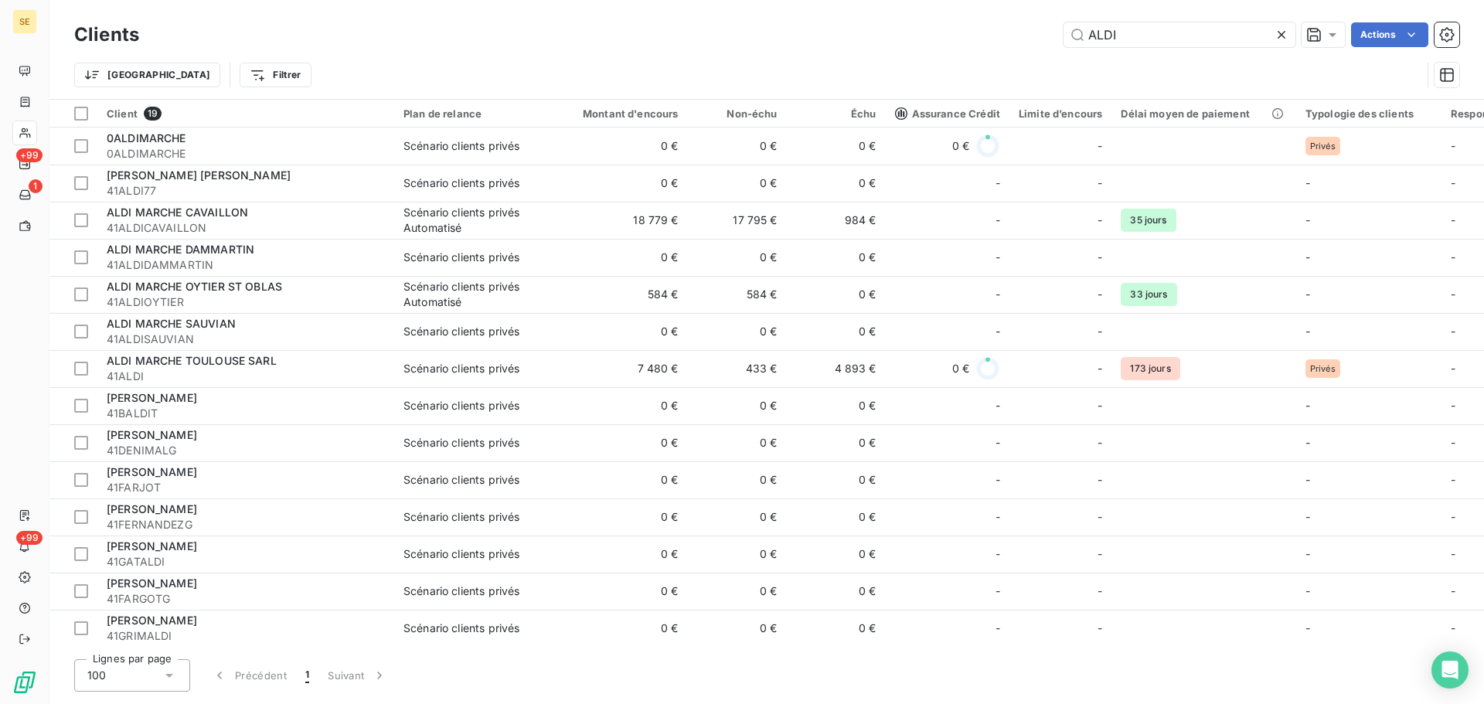
drag, startPoint x: 1108, startPoint y: 29, endPoint x: 1046, endPoint y: 27, distance: 61.9
click at [1046, 27] on div "ALDI Actions" at bounding box center [808, 34] width 1301 height 25
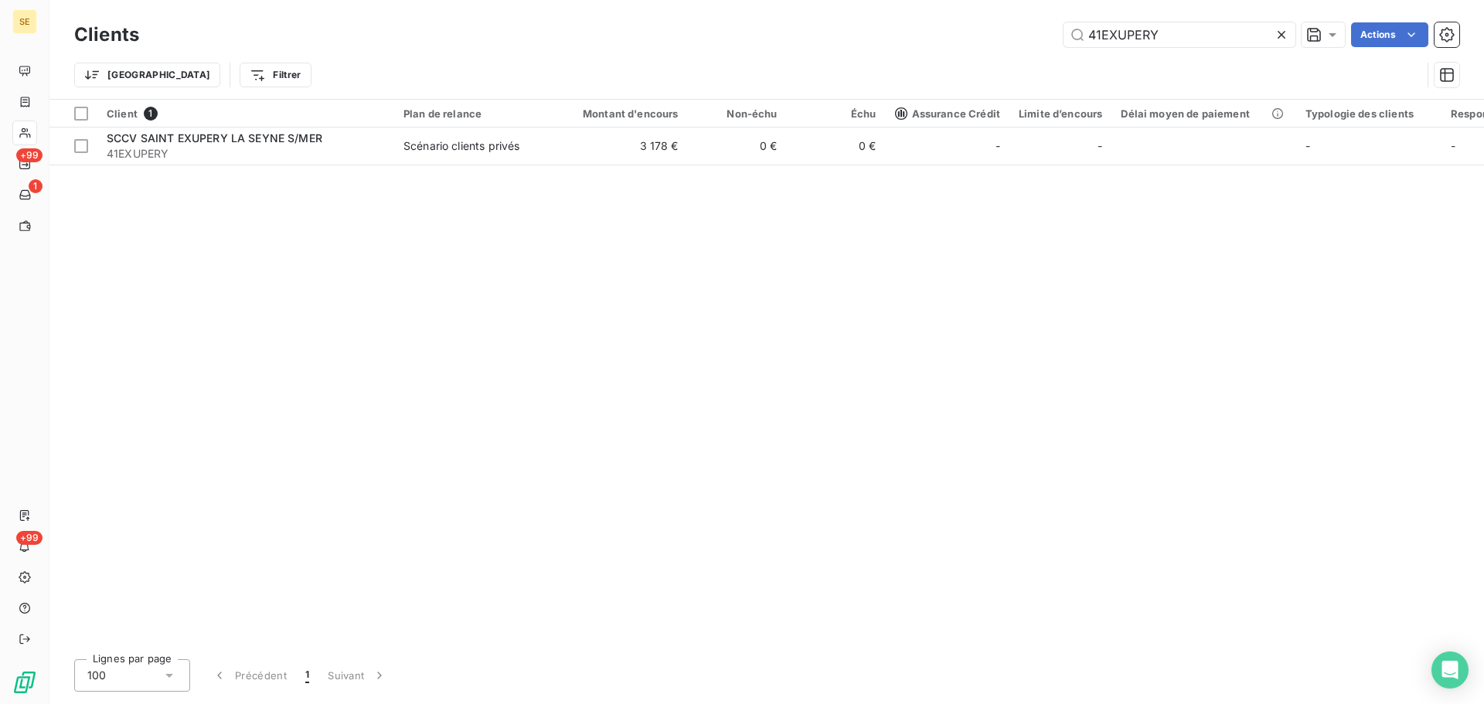
type input "41EXUPERY"
click at [849, 63] on div "Trier Filtrer" at bounding box center [747, 74] width 1347 height 29
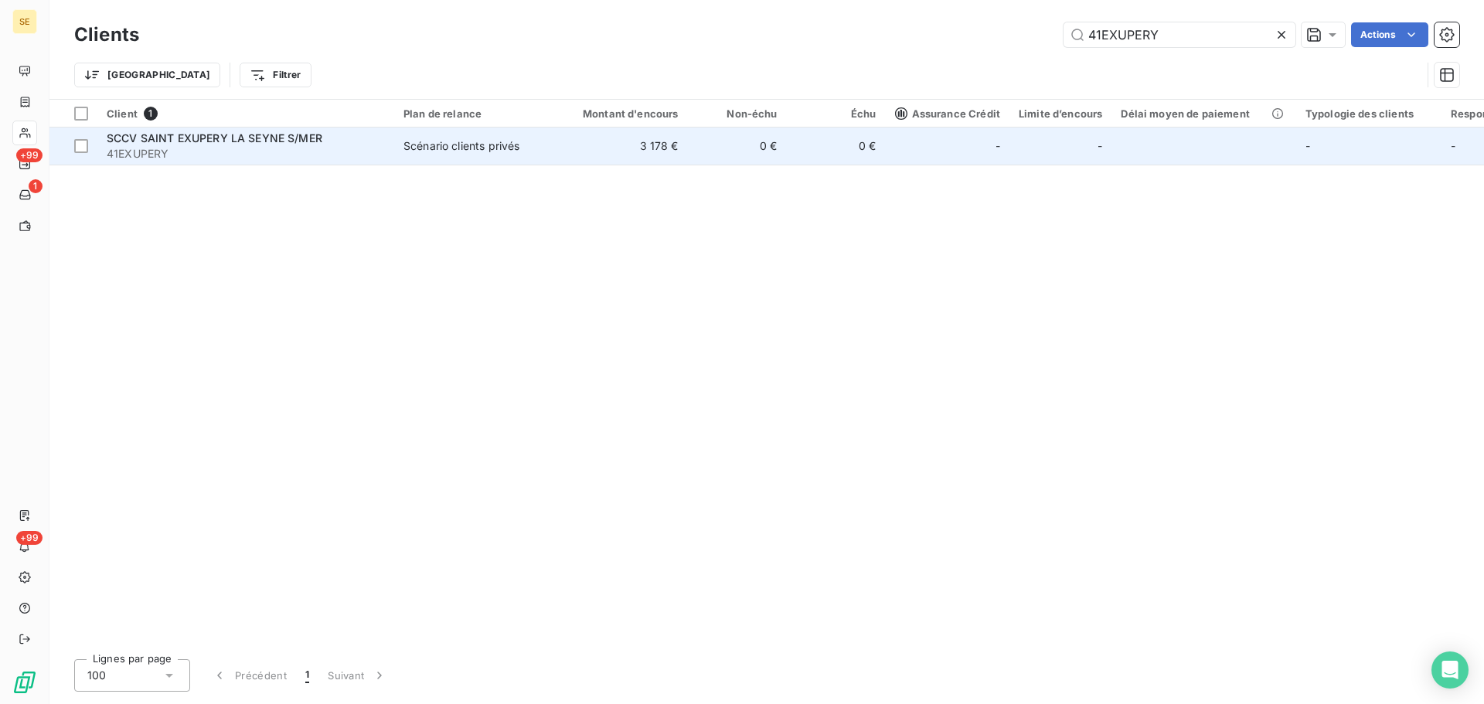
click at [660, 141] on td "3 178 €" at bounding box center [621, 146] width 133 height 37
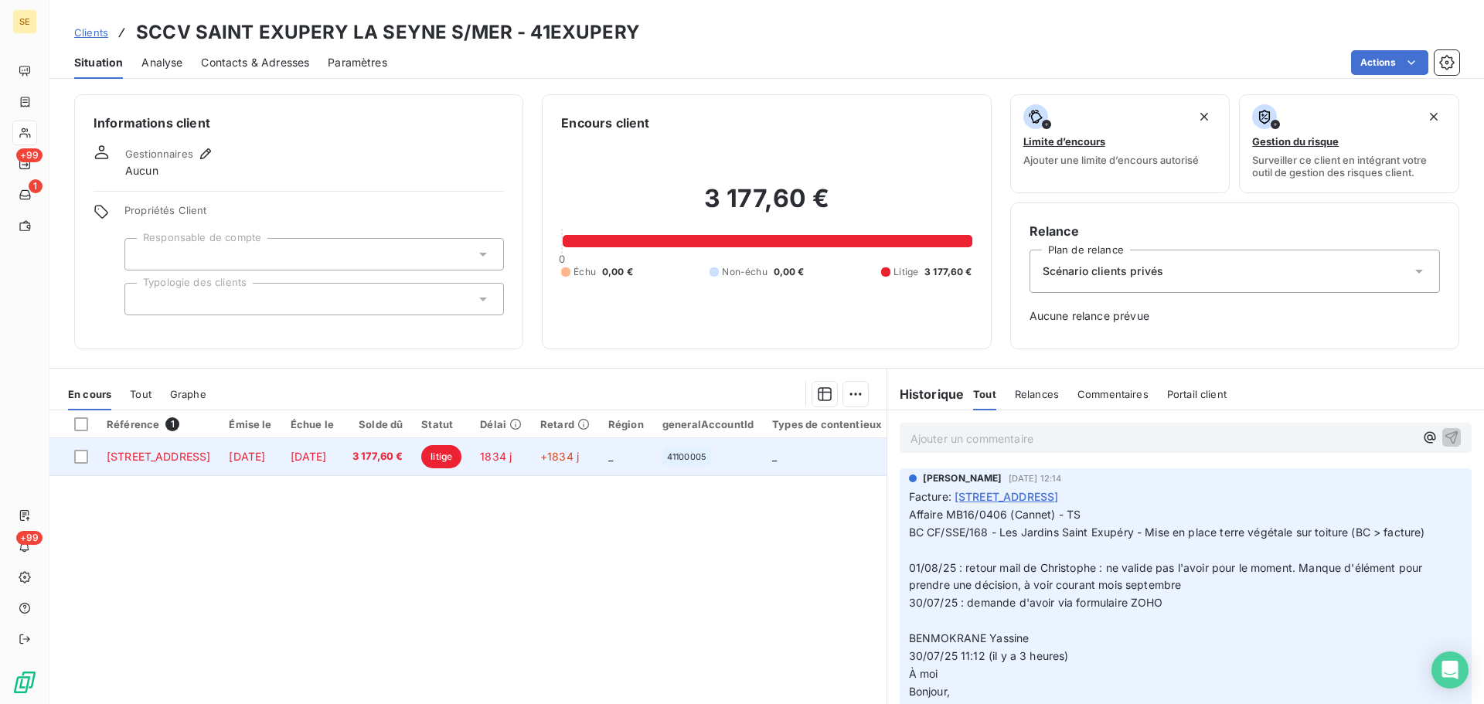
click at [265, 458] on span "1 oct. 2020" at bounding box center [247, 456] width 36 height 13
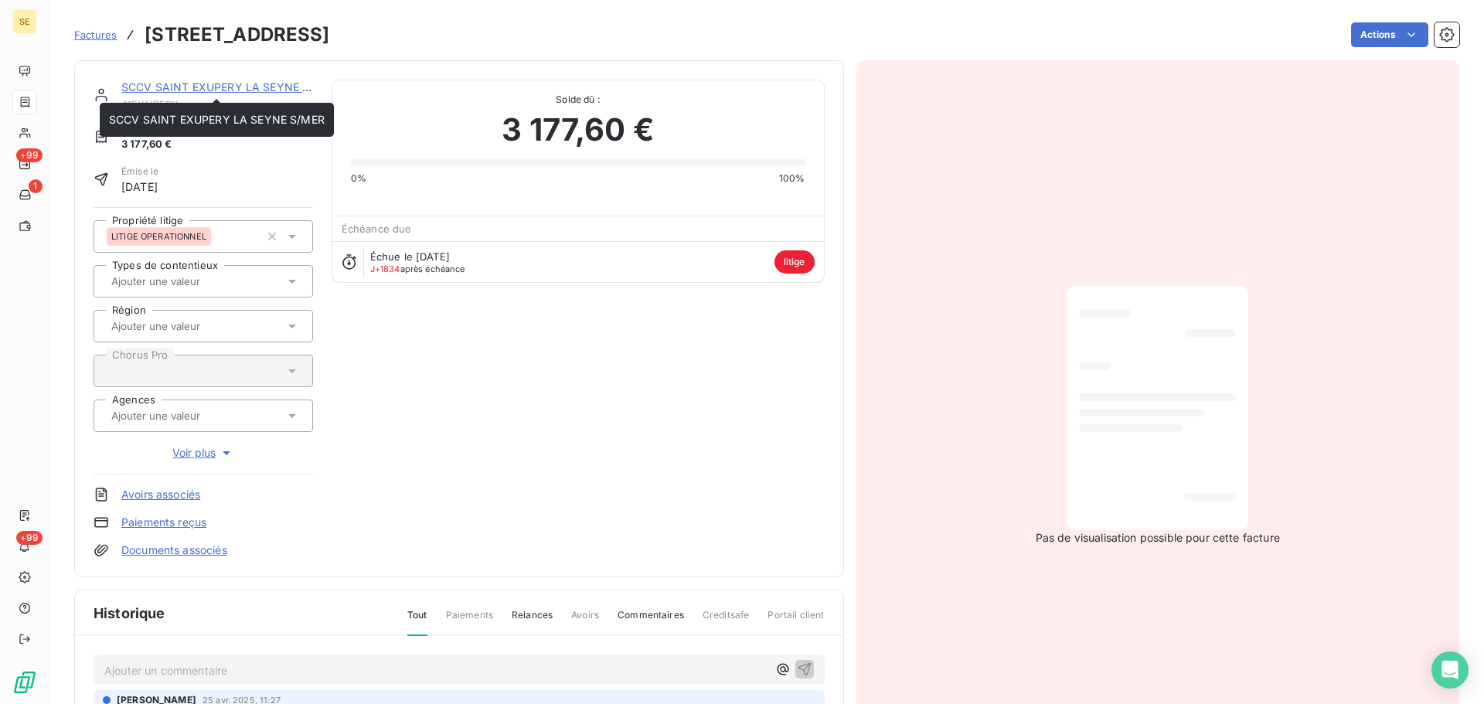
click at [206, 86] on link "SCCV SAINT EXUPERY LA SEYNE S/MER" at bounding box center [229, 86] width 216 height 13
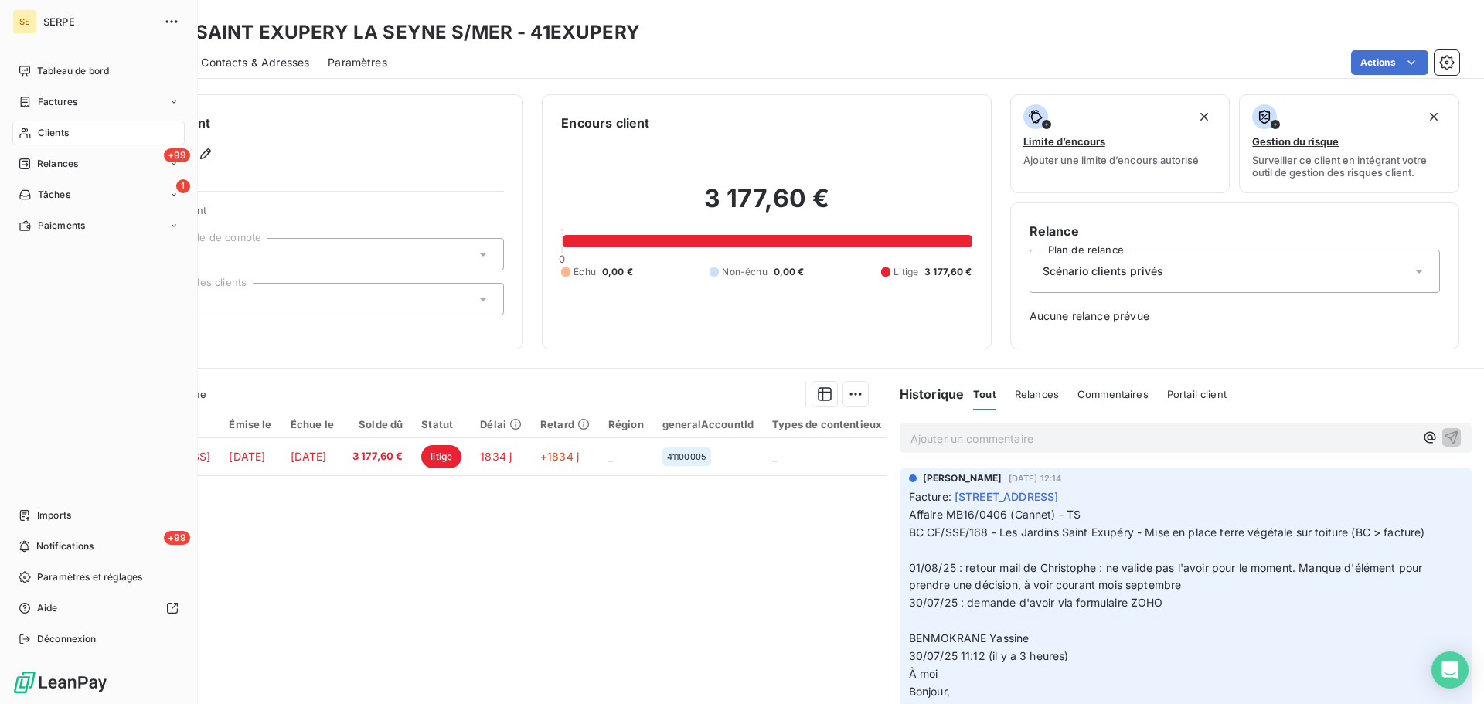
drag, startPoint x: 37, startPoint y: 141, endPoint x: 60, endPoint y: 122, distance: 29.1
click at [37, 141] on div "Clients" at bounding box center [98, 133] width 172 height 25
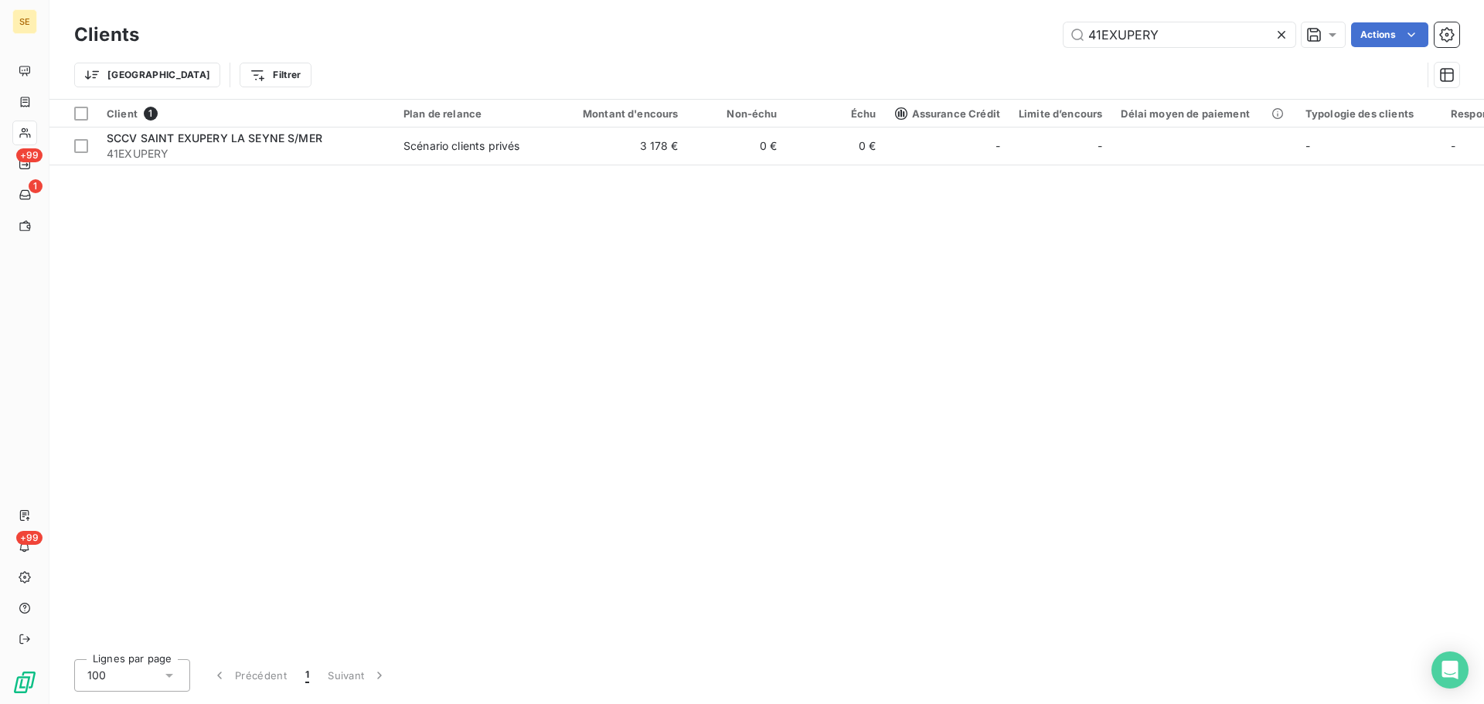
drag, startPoint x: 1175, startPoint y: 33, endPoint x: 1015, endPoint y: 28, distance: 160.1
click at [1016, 28] on div "41EXUPERY Actions" at bounding box center [808, 34] width 1301 height 25
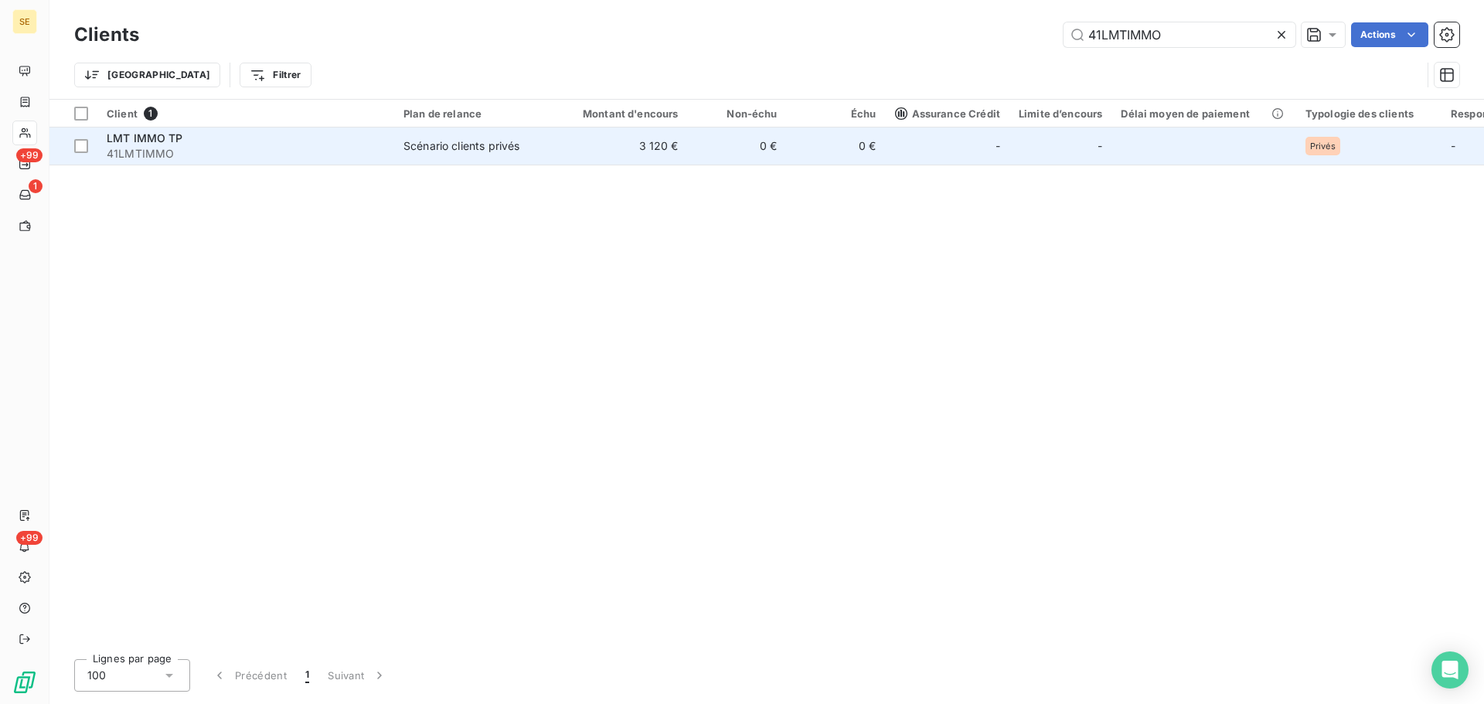
type input "41LMTIMMO"
click at [642, 148] on td "3 120 €" at bounding box center [621, 146] width 133 height 37
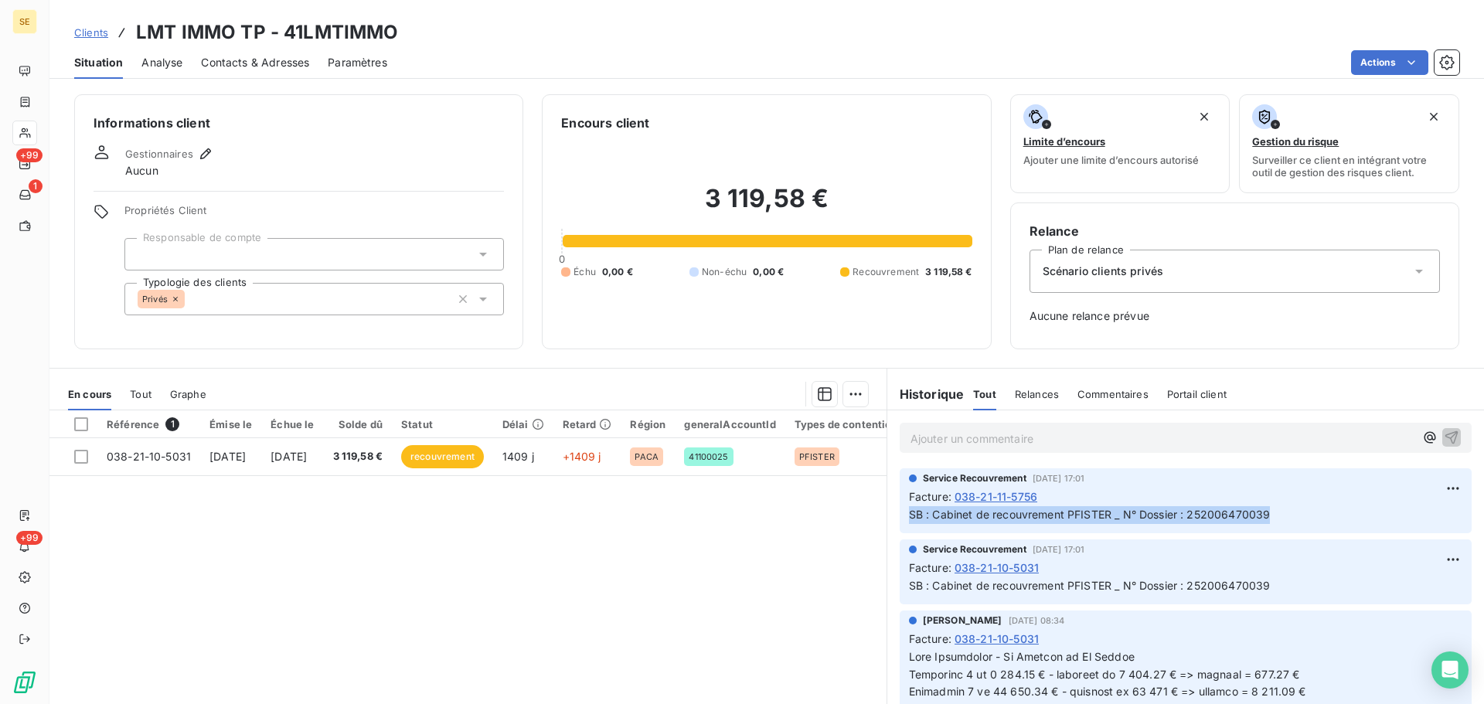
drag, startPoint x: 1278, startPoint y: 516, endPoint x: 883, endPoint y: 513, distance: 394.9
click at [887, 513] on div "Service Recouvrement 15 sept. 2025, 17:01 Facture : 038-21-11-5756 SB : Cabinet…" at bounding box center [1185, 500] width 597 height 71
copy span "SB : Cabinet de recouvrement PFISTER _ N° Dossier : 252006470039"
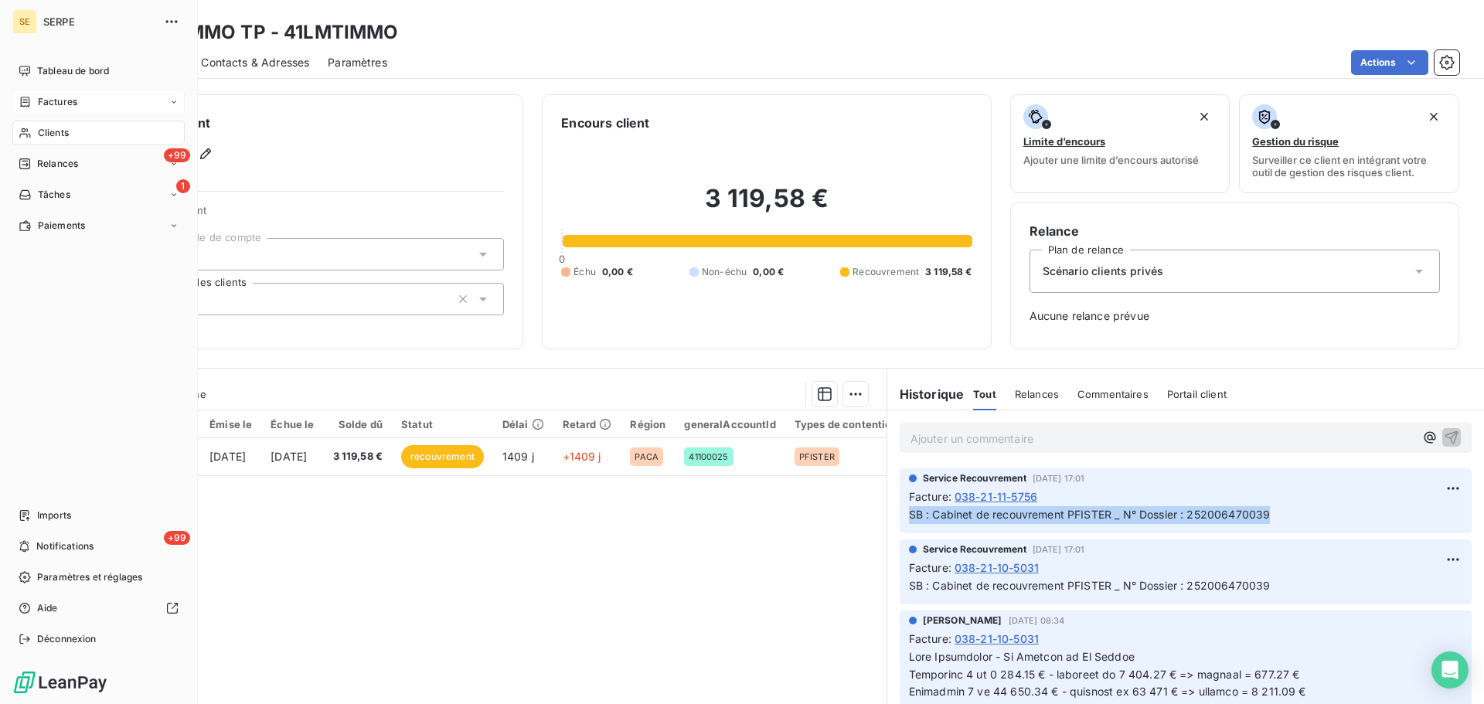
click at [56, 102] on span "Factures" at bounding box center [57, 102] width 39 height 14
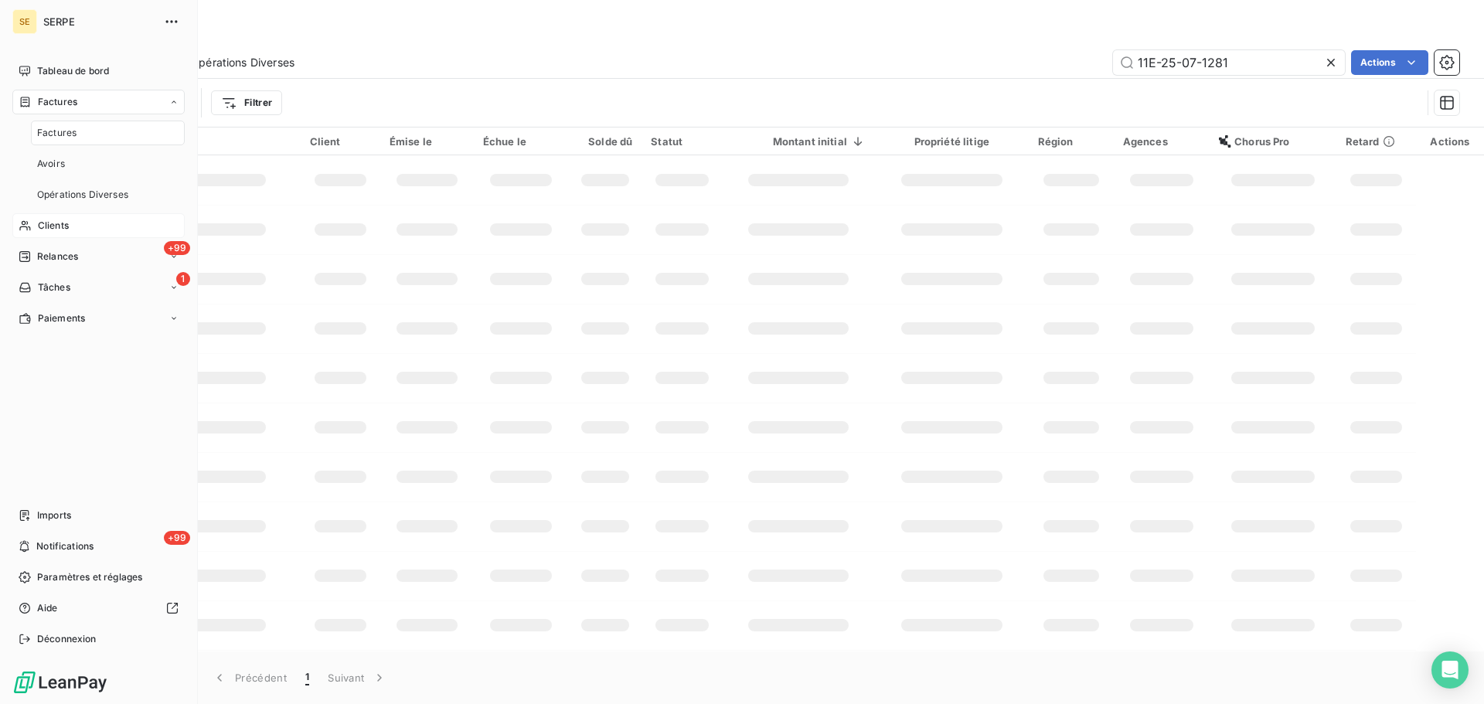
click at [66, 224] on span "Clients" at bounding box center [53, 226] width 31 height 14
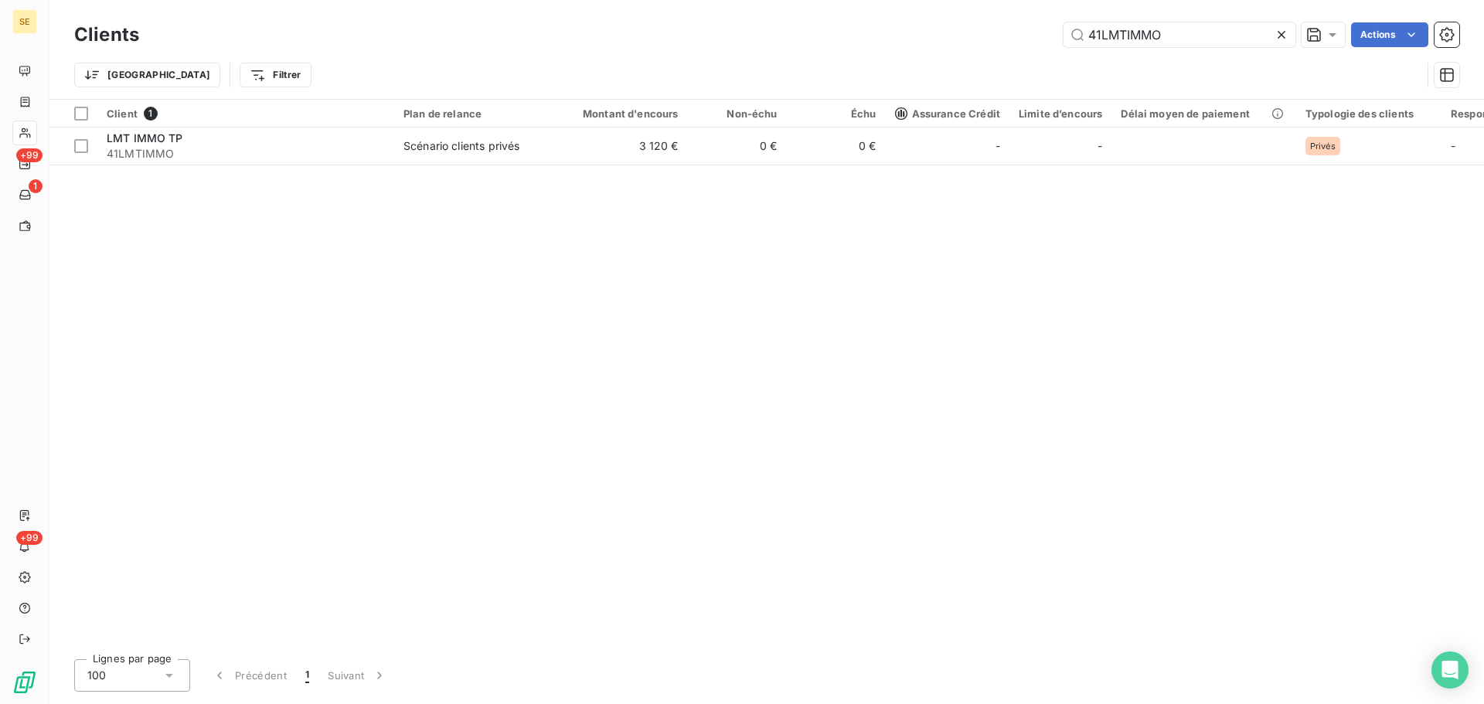
drag, startPoint x: 1202, startPoint y: 39, endPoint x: 1009, endPoint y: 25, distance: 193.0
click at [1009, 25] on div "41LMTIMMO Actions" at bounding box center [808, 34] width 1301 height 25
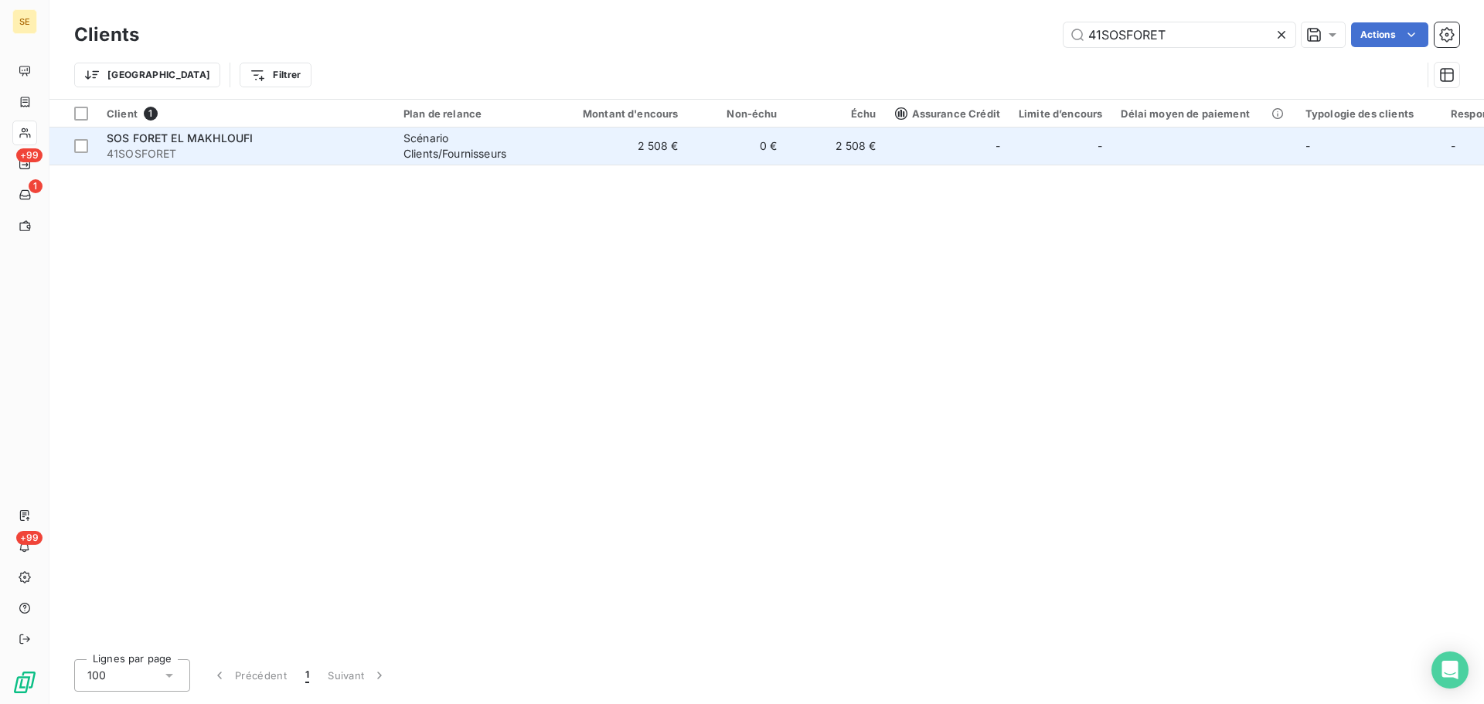
type input "41SOSFORET"
click at [624, 140] on td "2 508 €" at bounding box center [621, 146] width 133 height 37
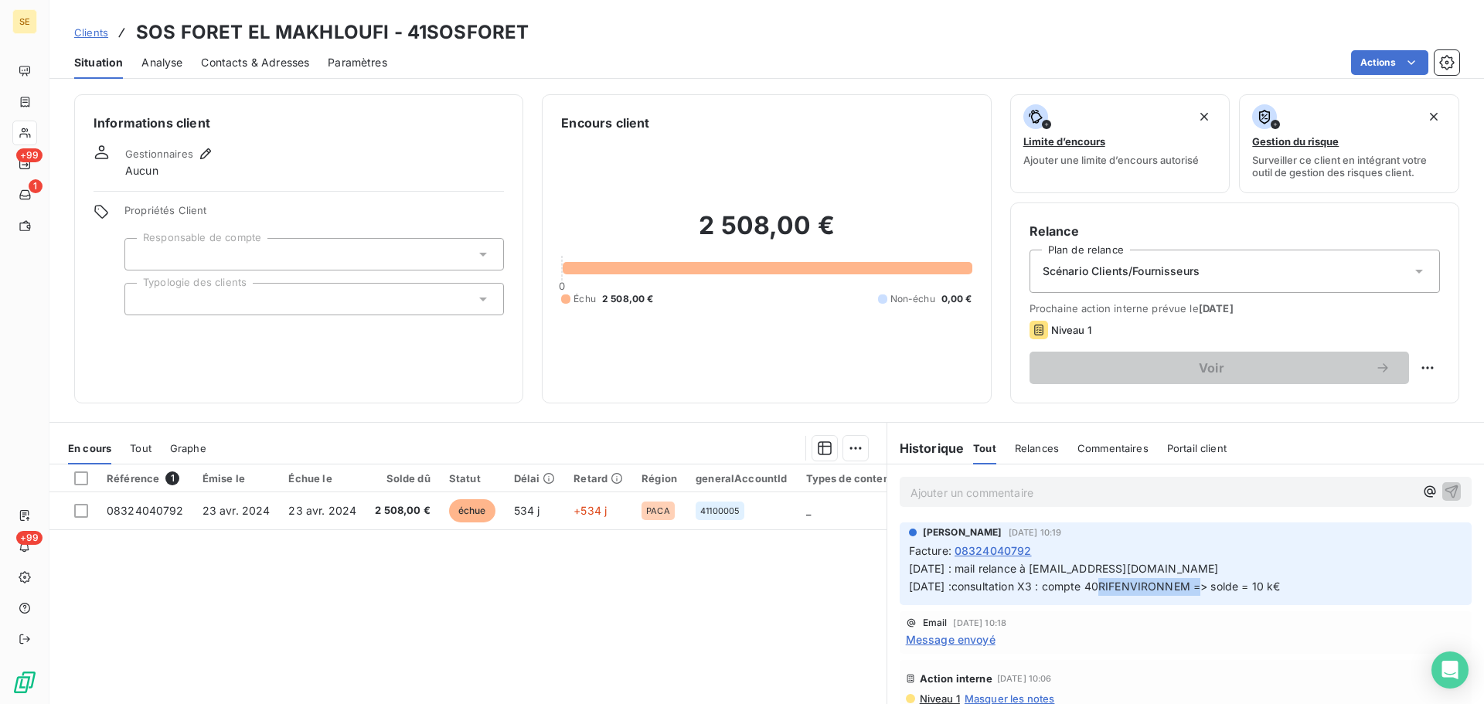
drag, startPoint x: 1196, startPoint y: 587, endPoint x: 1092, endPoint y: 586, distance: 103.6
click at [1092, 586] on span "22/09/25 : mail relance à rifenvironnement@gmail.com 22/09/25 :consultation X3 …" at bounding box center [1095, 577] width 372 height 31
copy span "40RIFENVIRONNEM"
click at [239, 68] on span "Contacts & Adresses" at bounding box center [255, 62] width 108 height 15
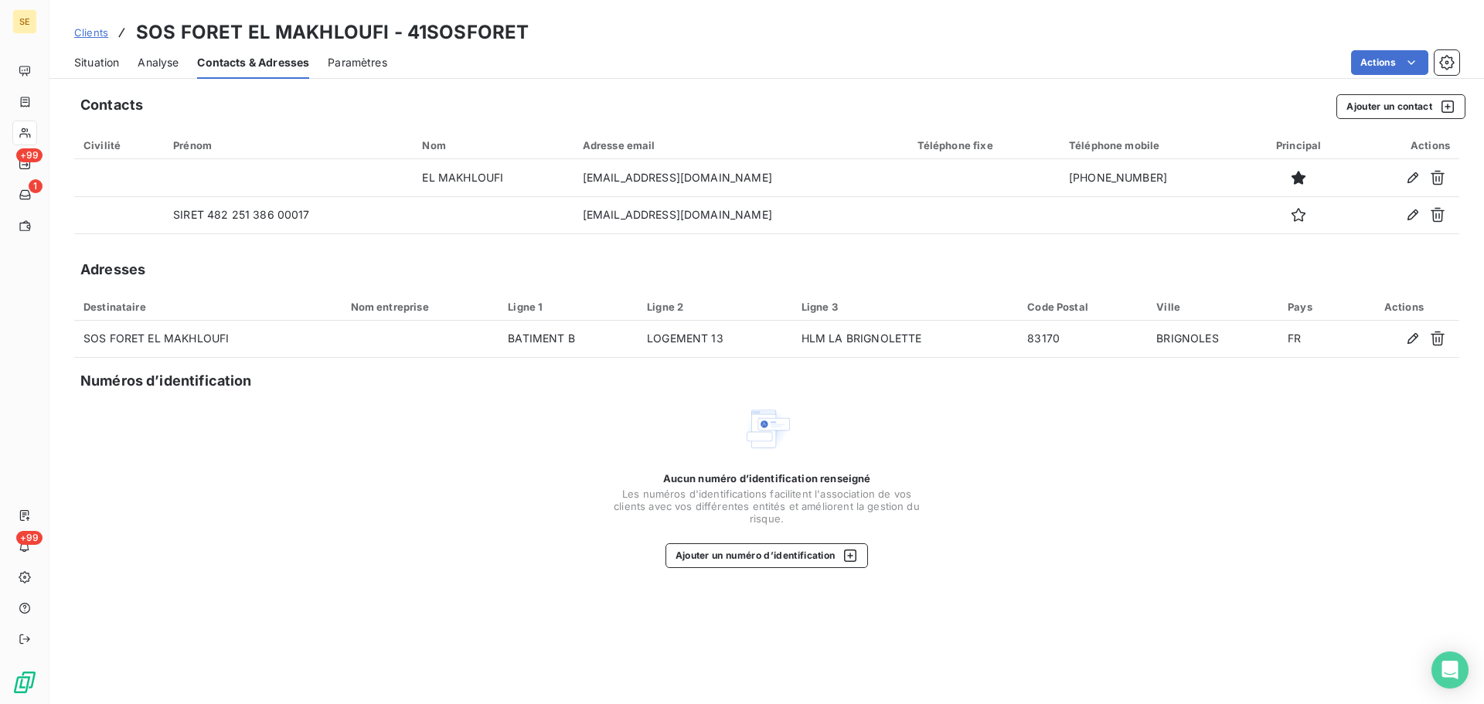
click at [97, 60] on span "Situation" at bounding box center [96, 62] width 45 height 15
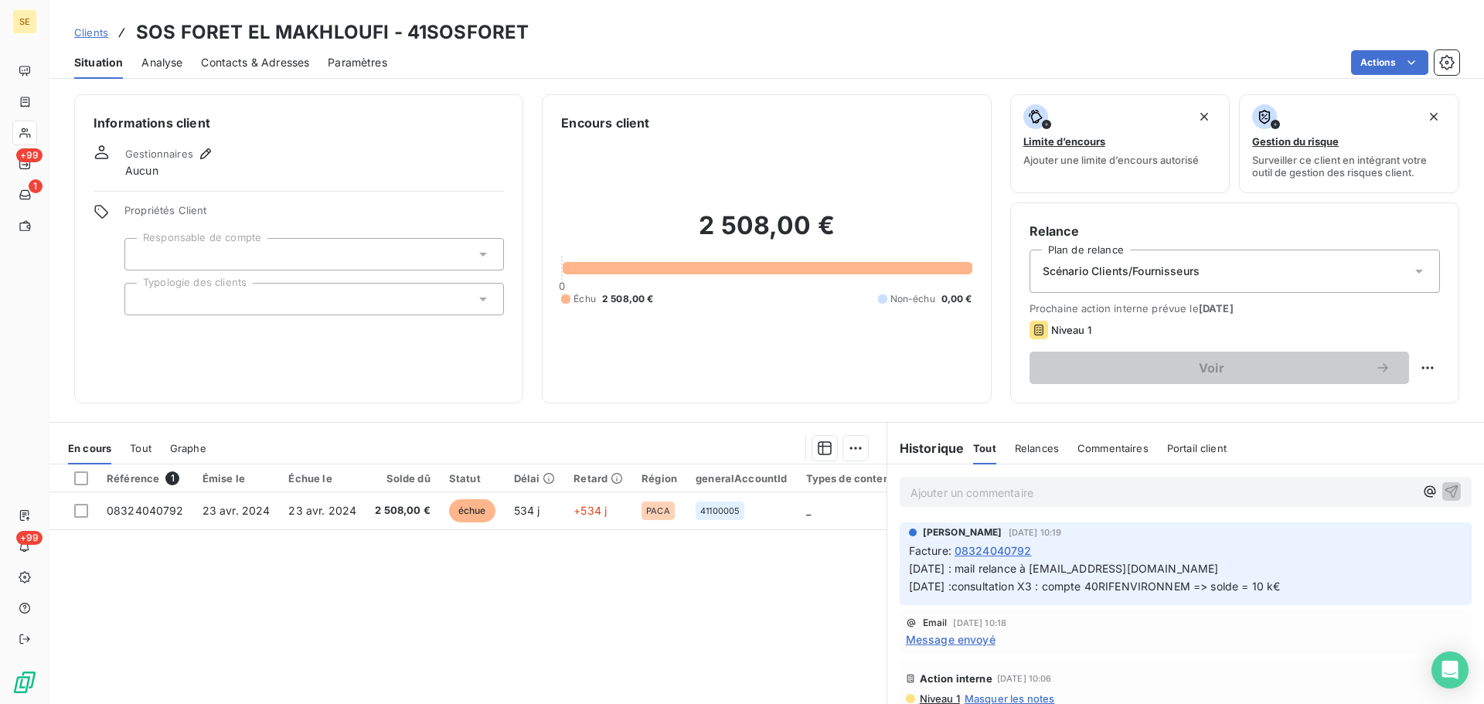
click at [1172, 563] on span "22/09/25 : mail relance à rifenvironnement@gmail.com 22/09/25 :consultation X3 …" at bounding box center [1095, 577] width 372 height 31
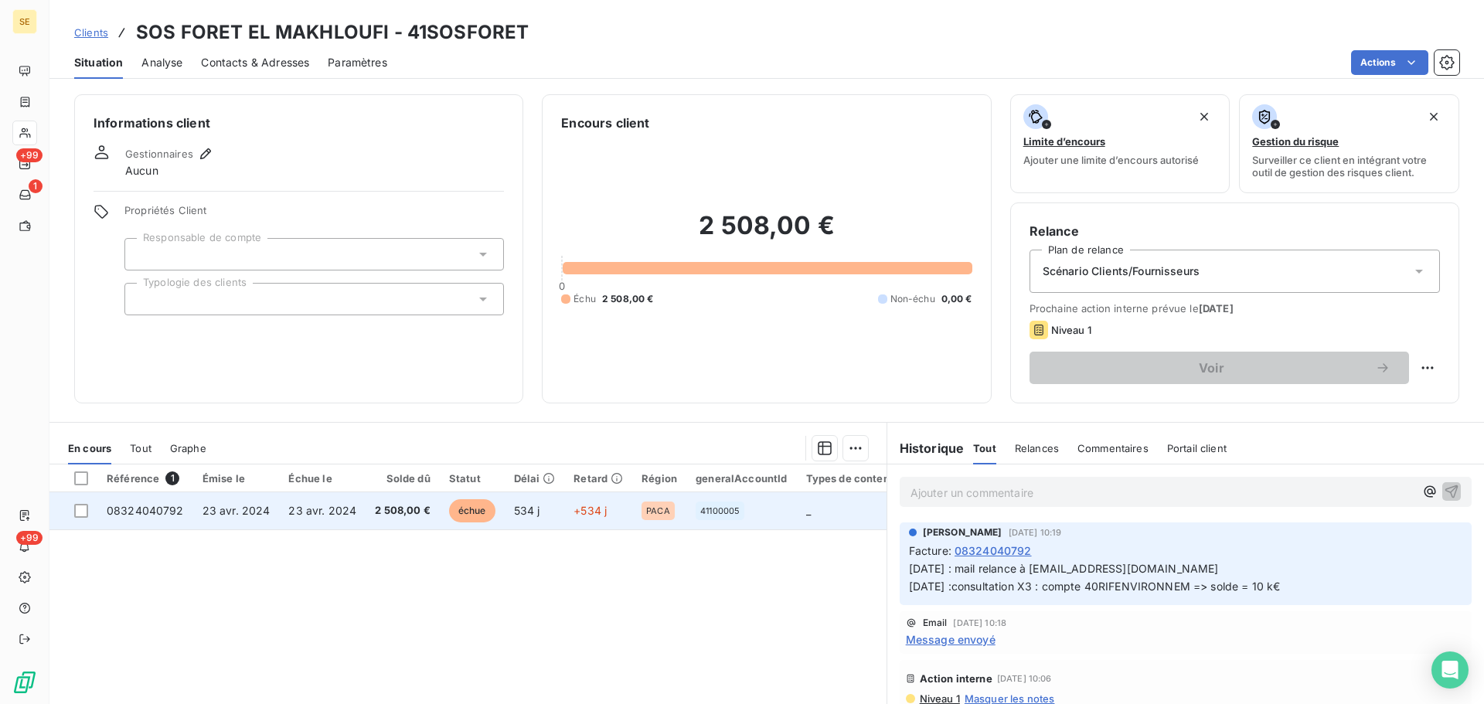
click at [279, 523] on td "23 avr. 2024" at bounding box center [322, 510] width 87 height 37
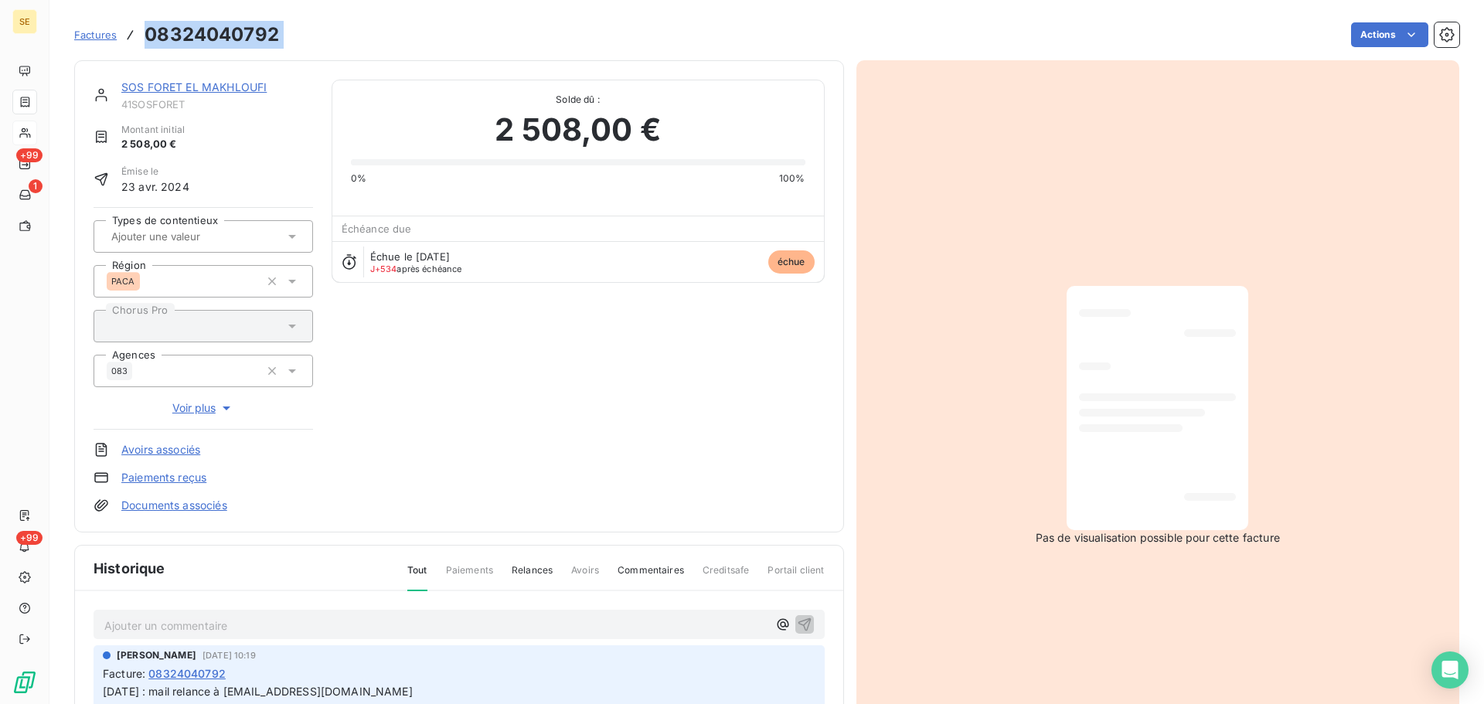
drag, startPoint x: 288, startPoint y: 29, endPoint x: 147, endPoint y: 40, distance: 141.8
click at [147, 40] on div "Factures 08324040792 Actions" at bounding box center [766, 35] width 1385 height 32
copy section "08324040792 Actions"
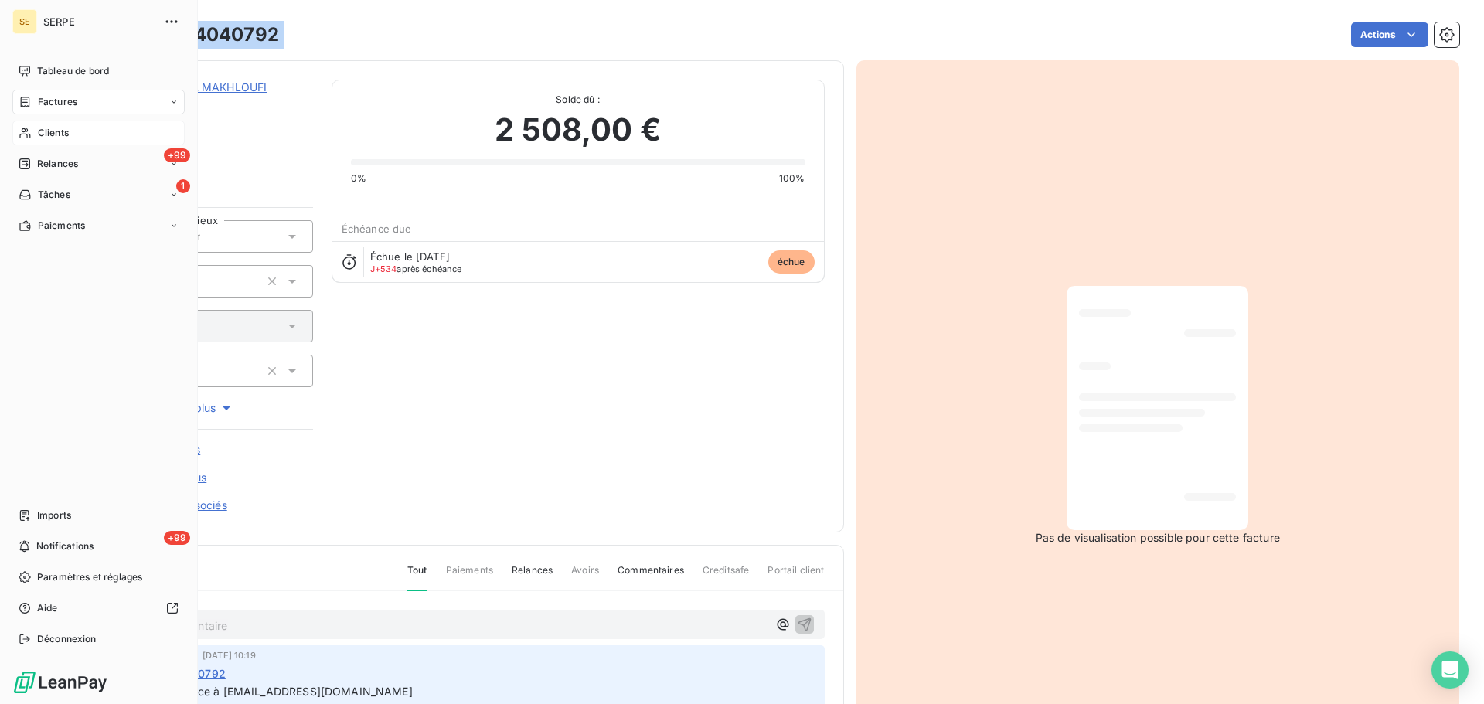
click at [31, 141] on div "Clients" at bounding box center [98, 133] width 172 height 25
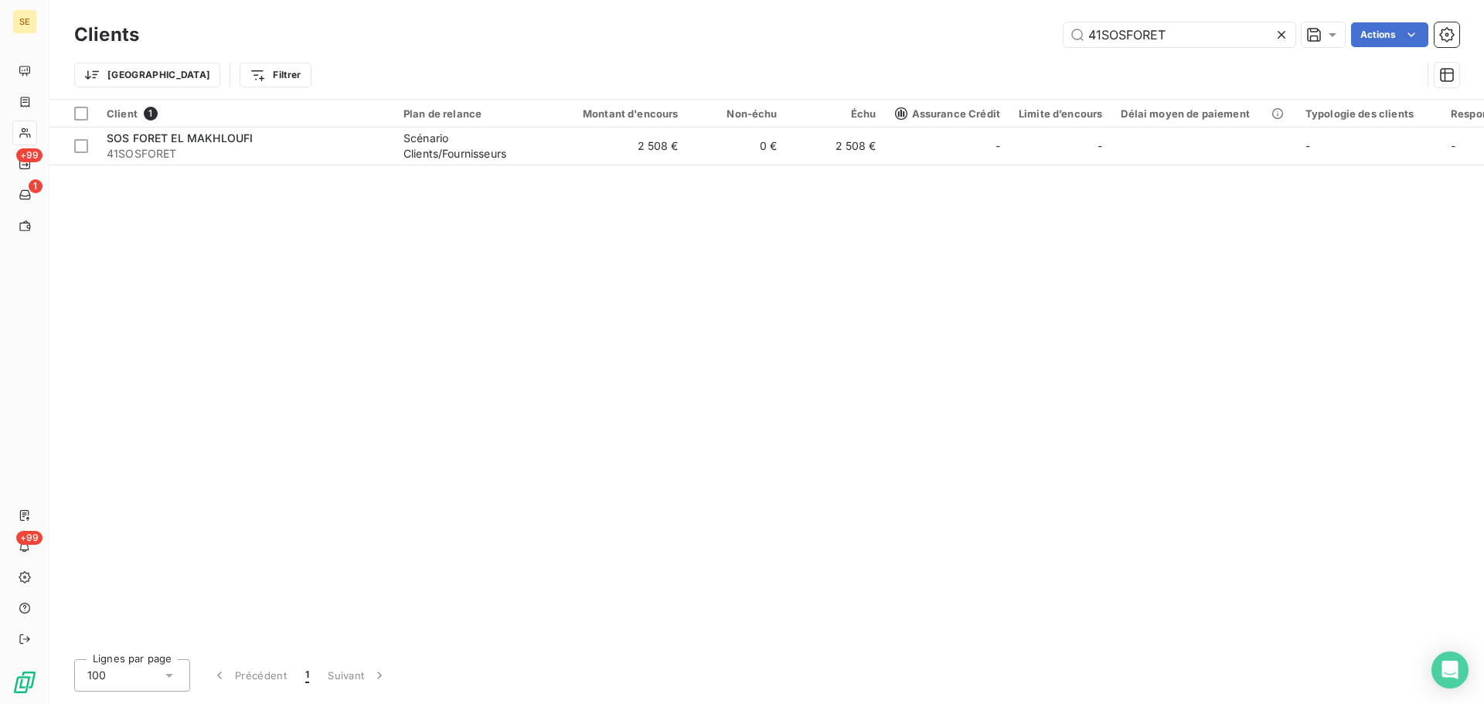
drag, startPoint x: 1179, startPoint y: 30, endPoint x: 1050, endPoint y: 30, distance: 129.1
click at [1053, 30] on div "41SOSFORET Actions" at bounding box center [808, 34] width 1301 height 25
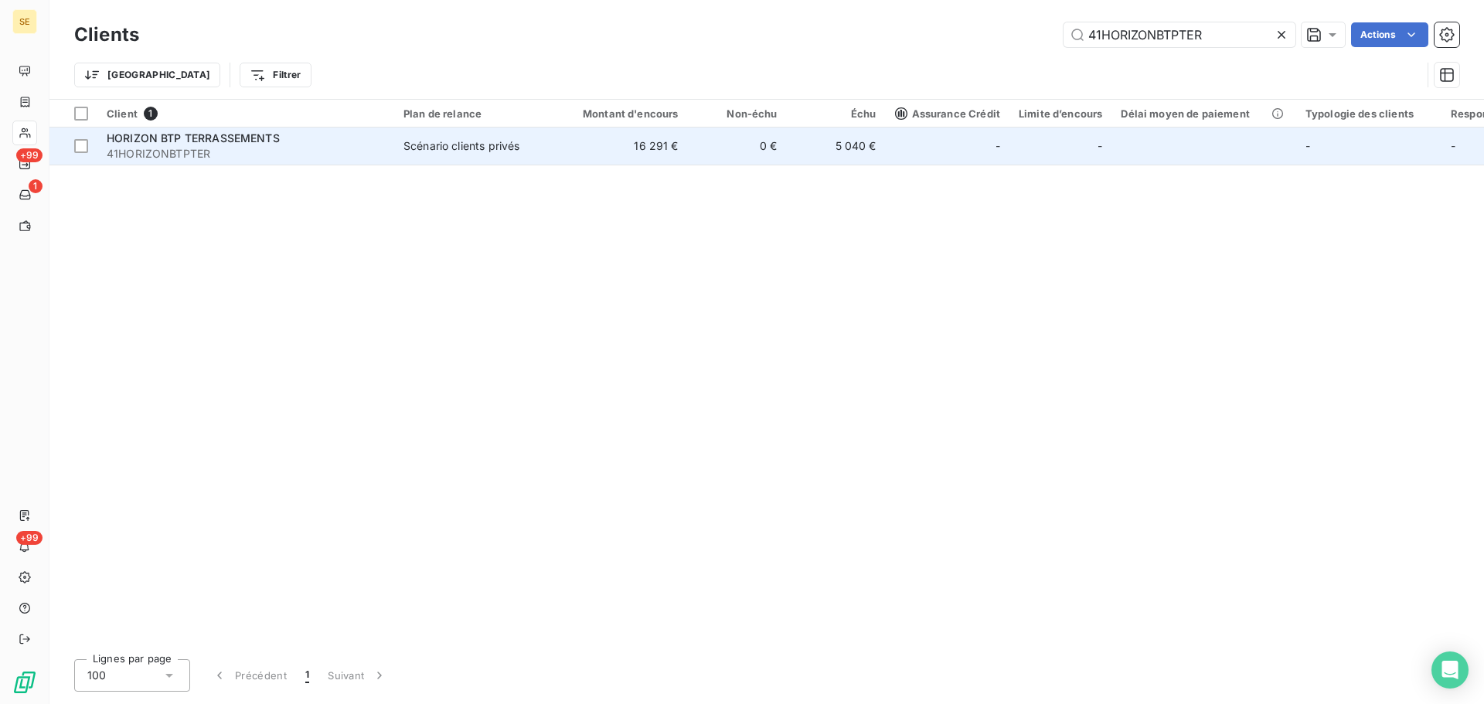
type input "41HORIZONBTPTER"
click at [723, 144] on td "0 €" at bounding box center [737, 146] width 99 height 37
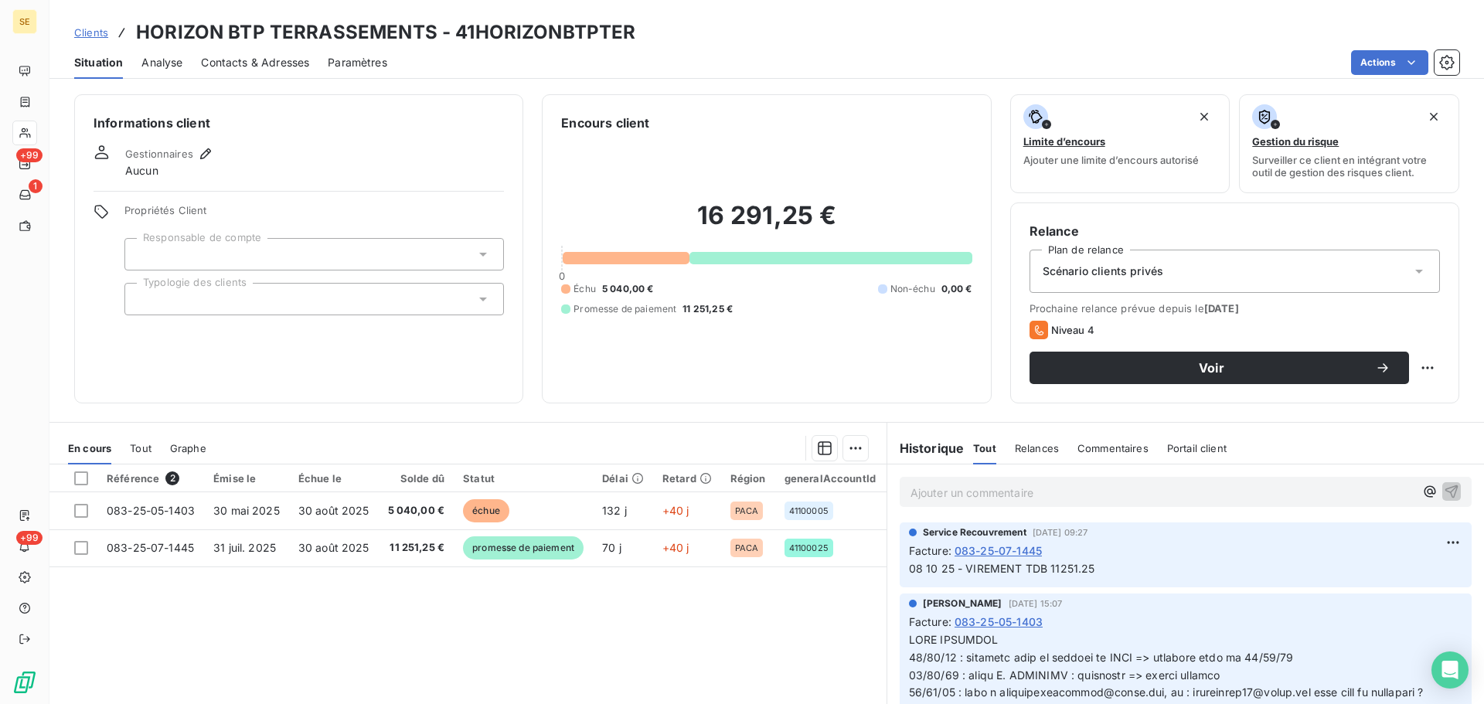
click at [563, 38] on h3 "HORIZON BTP TERRASSEMENTS - 41HORIZONBTPTER" at bounding box center [385, 33] width 499 height 28
copy h3 "41HORIZONBTPTER"
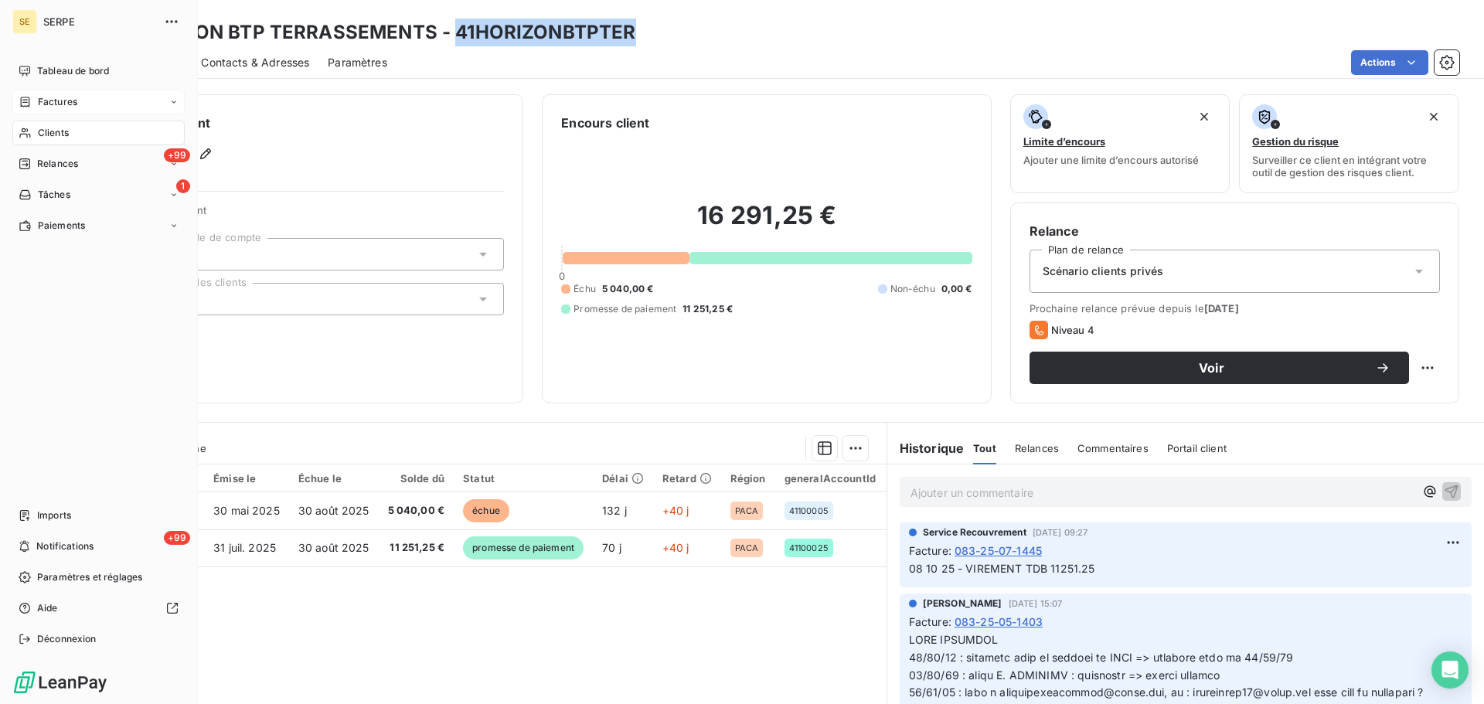
click at [39, 107] on span "Factures" at bounding box center [57, 102] width 39 height 14
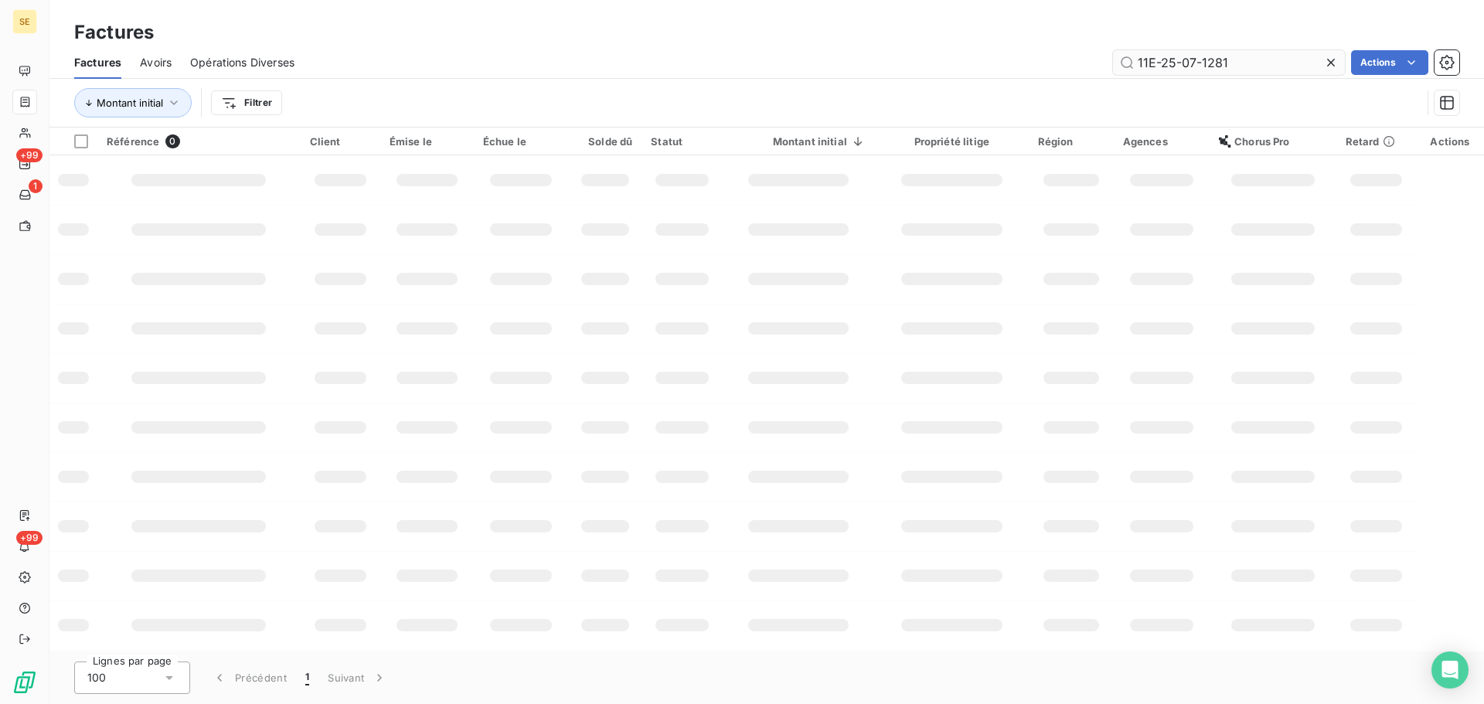
drag, startPoint x: 1244, startPoint y: 61, endPoint x: 1234, endPoint y: 60, distance: 9.4
click at [1234, 60] on input "11E-25-07-1281" at bounding box center [1229, 62] width 232 height 25
drag, startPoint x: 1256, startPoint y: 72, endPoint x: 1070, endPoint y: 66, distance: 186.4
click at [1071, 66] on div "11E-25-07-1281 Actions" at bounding box center [886, 62] width 1146 height 25
click at [274, 102] on html "SE +99 1 +99 Factures Factures Avoirs Opérations Diverses Actions Montant initi…" at bounding box center [742, 352] width 1484 height 704
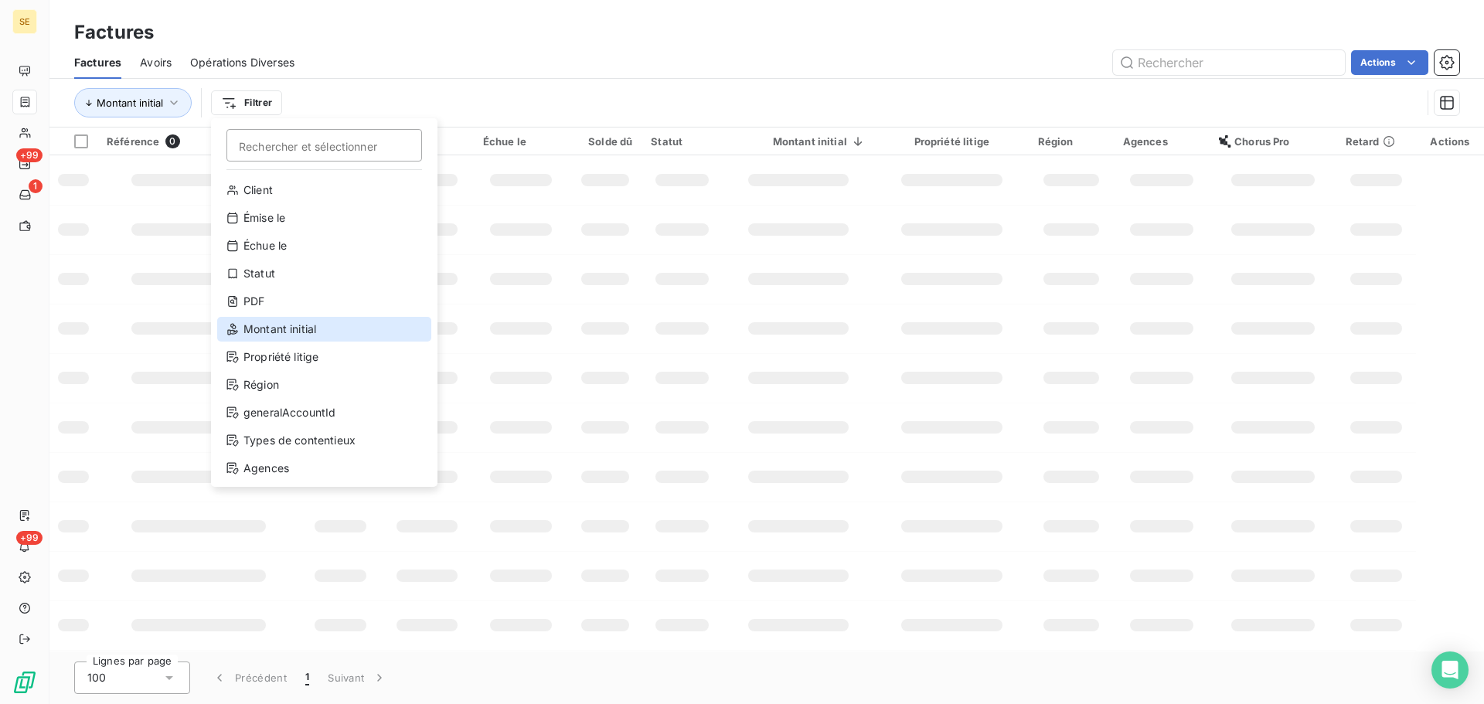
click at [284, 332] on div "Montant initial" at bounding box center [324, 329] width 214 height 25
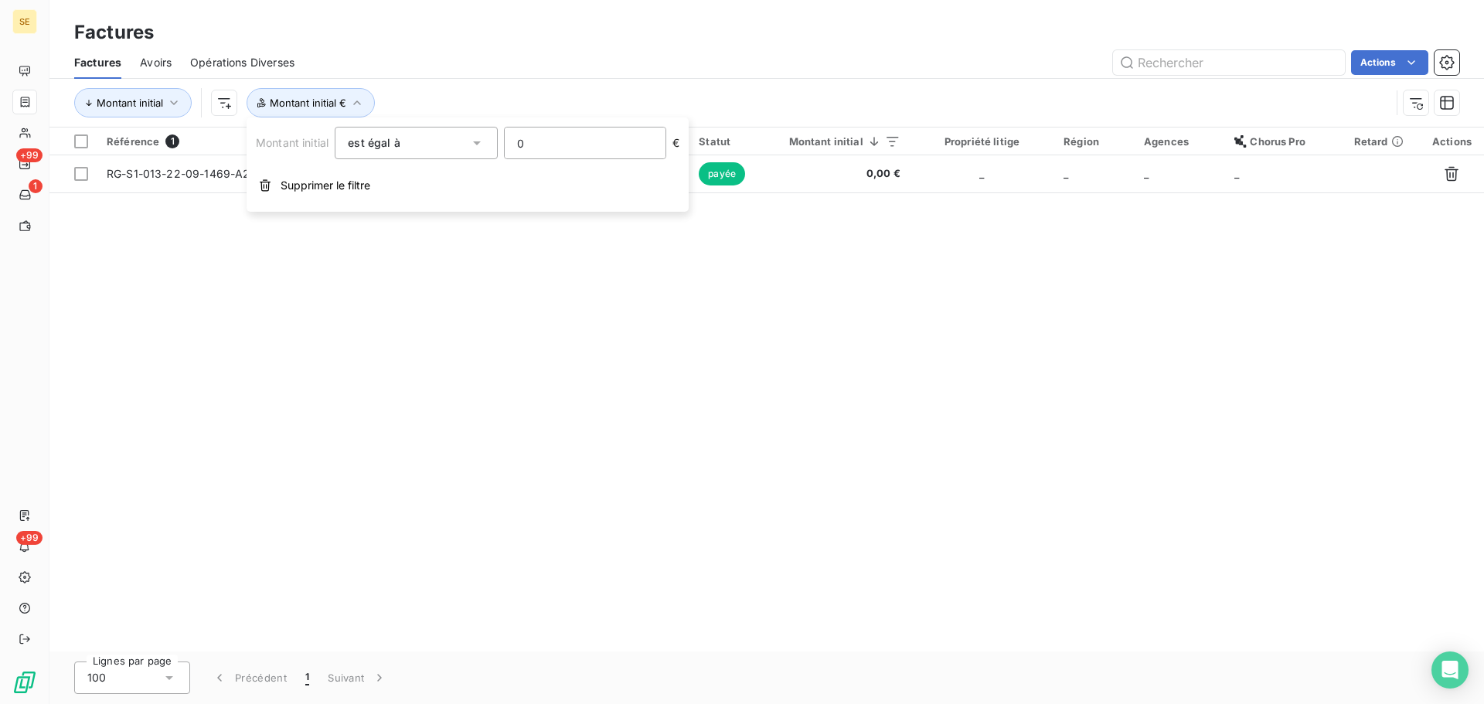
click at [530, 149] on input "0" at bounding box center [585, 143] width 161 height 31
paste input "381024"
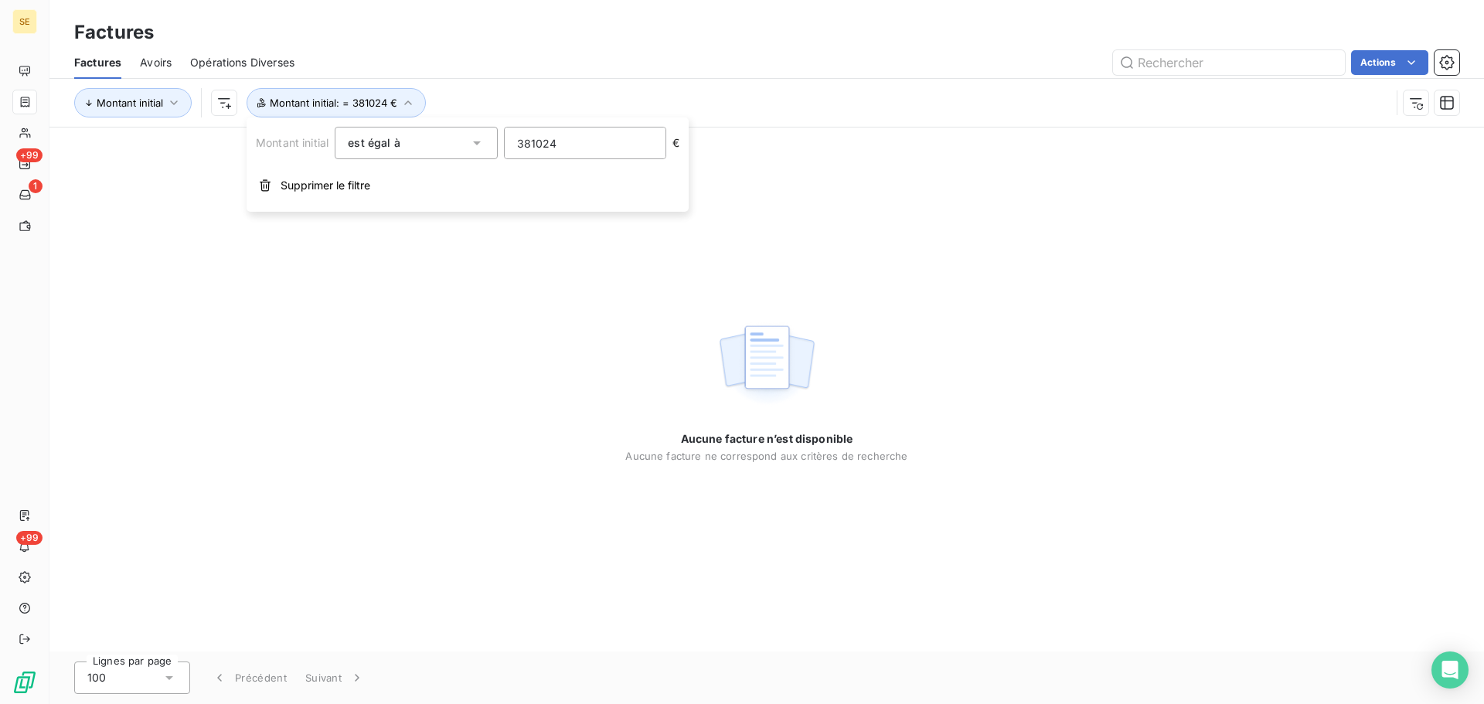
click at [544, 142] on input "381024" at bounding box center [585, 143] width 161 height 31
type input "3810.24"
click at [652, 101] on div "Montant initial Montant initial : = 3810.24 €" at bounding box center [732, 102] width 1316 height 29
click at [358, 107] on span "Montant initial : = 3810.24 €" at bounding box center [335, 103] width 131 height 12
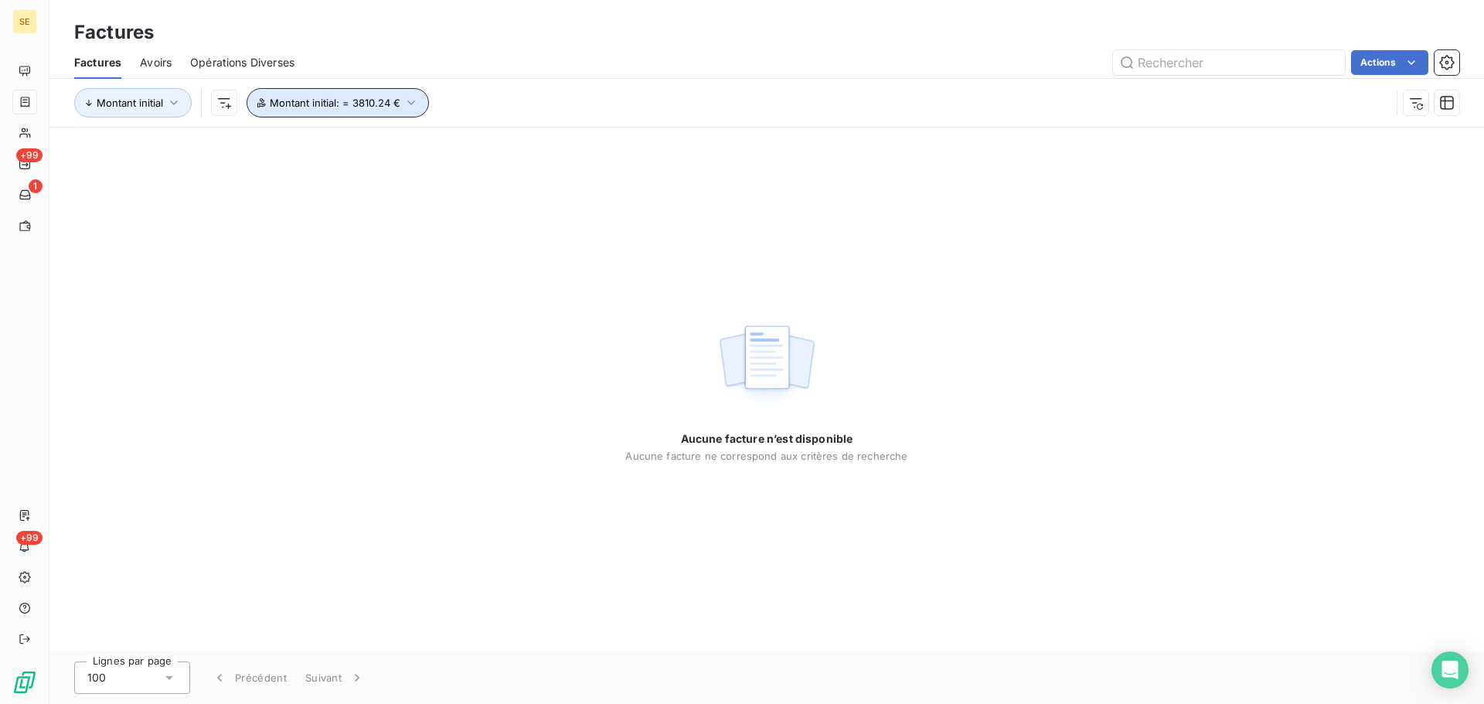
click at [387, 108] on span "Montant initial : = 3810.24 €" at bounding box center [335, 103] width 131 height 12
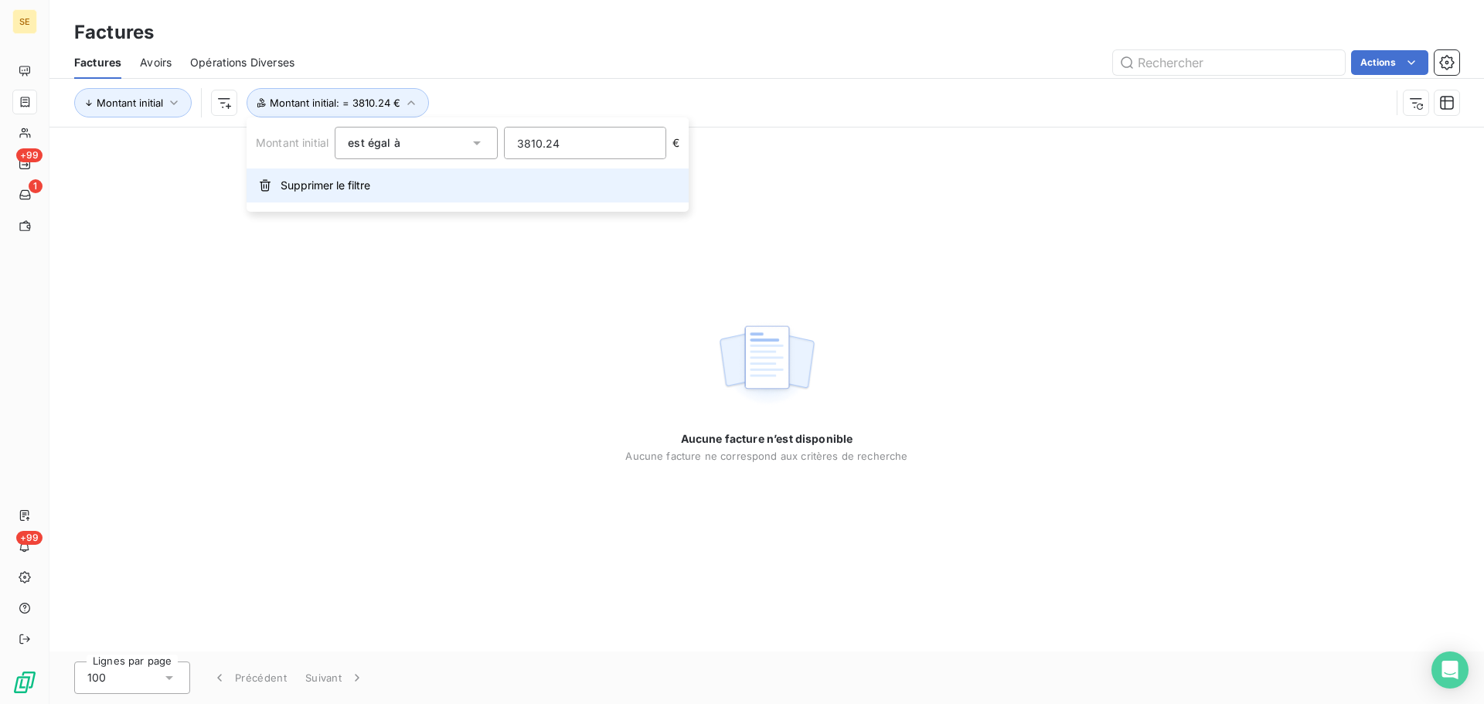
click at [361, 192] on span "Supprimer le filtre" at bounding box center [326, 185] width 90 height 15
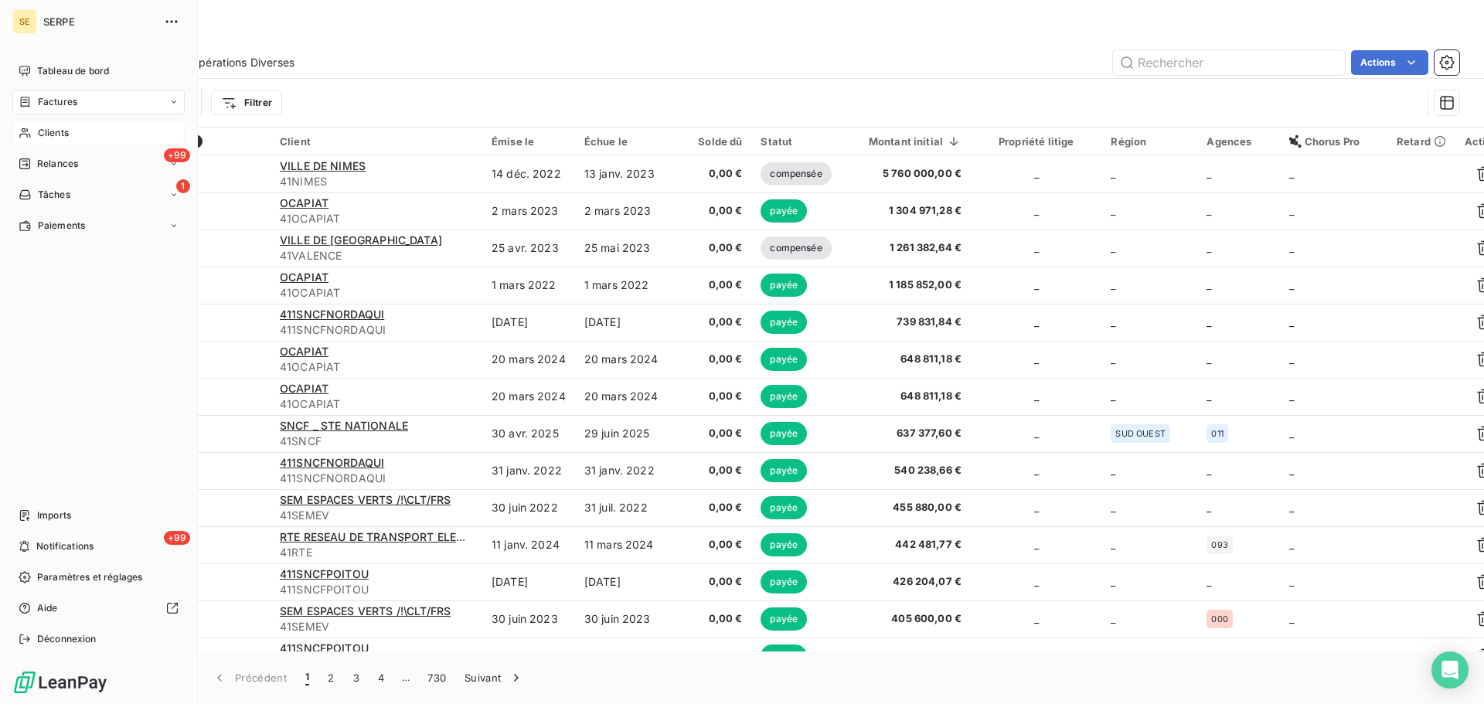
click at [63, 141] on div "Clients" at bounding box center [98, 133] width 172 height 25
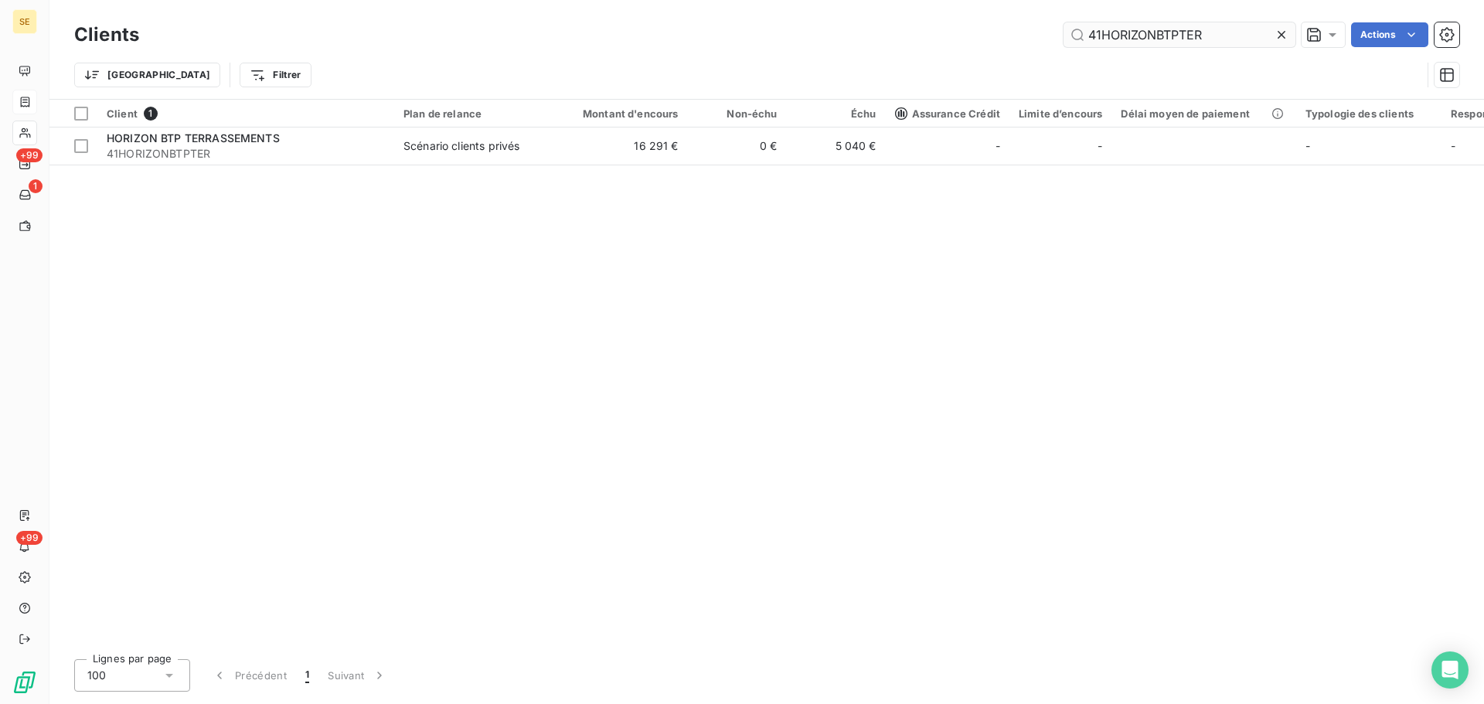
click at [1170, 28] on input "41HORIZONBTPTER" at bounding box center [1179, 34] width 232 height 25
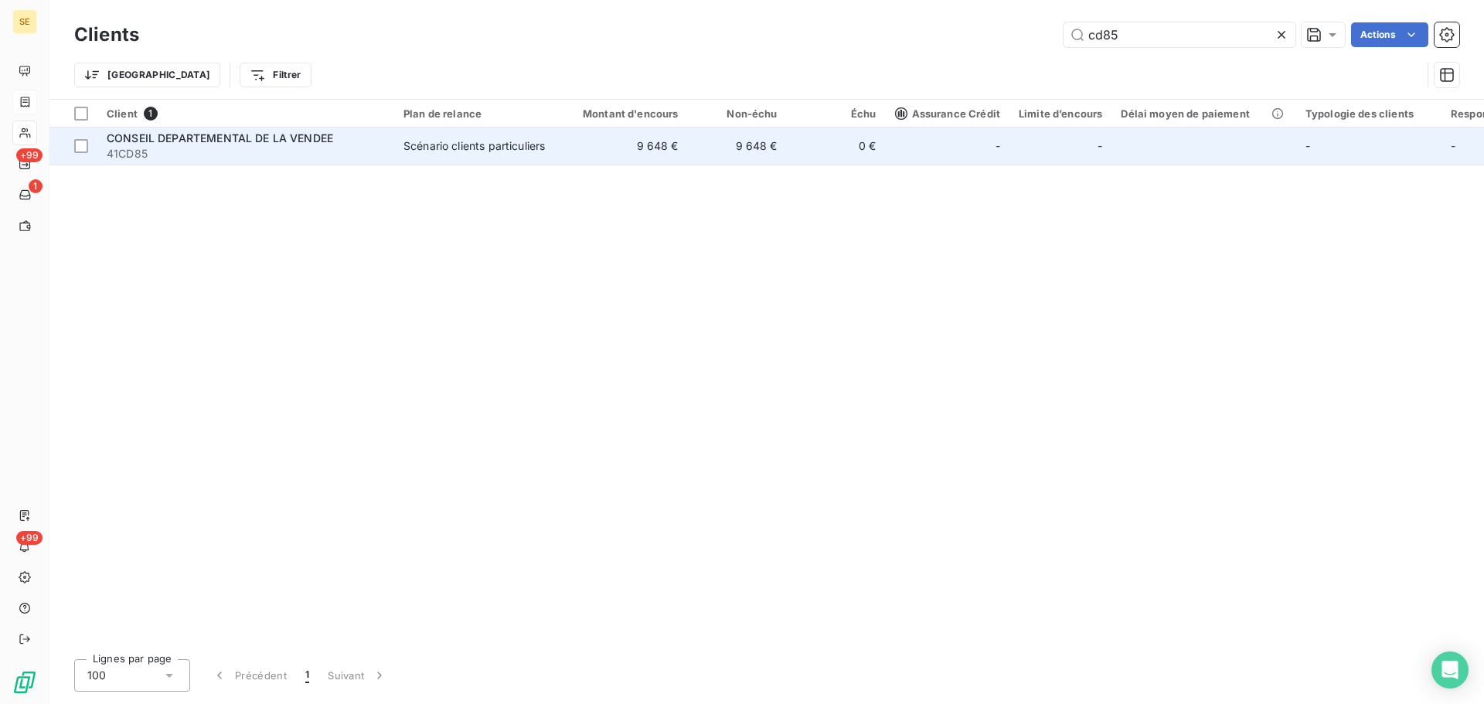
type input "cd85"
click at [754, 161] on td "9 648 €" at bounding box center [737, 146] width 99 height 37
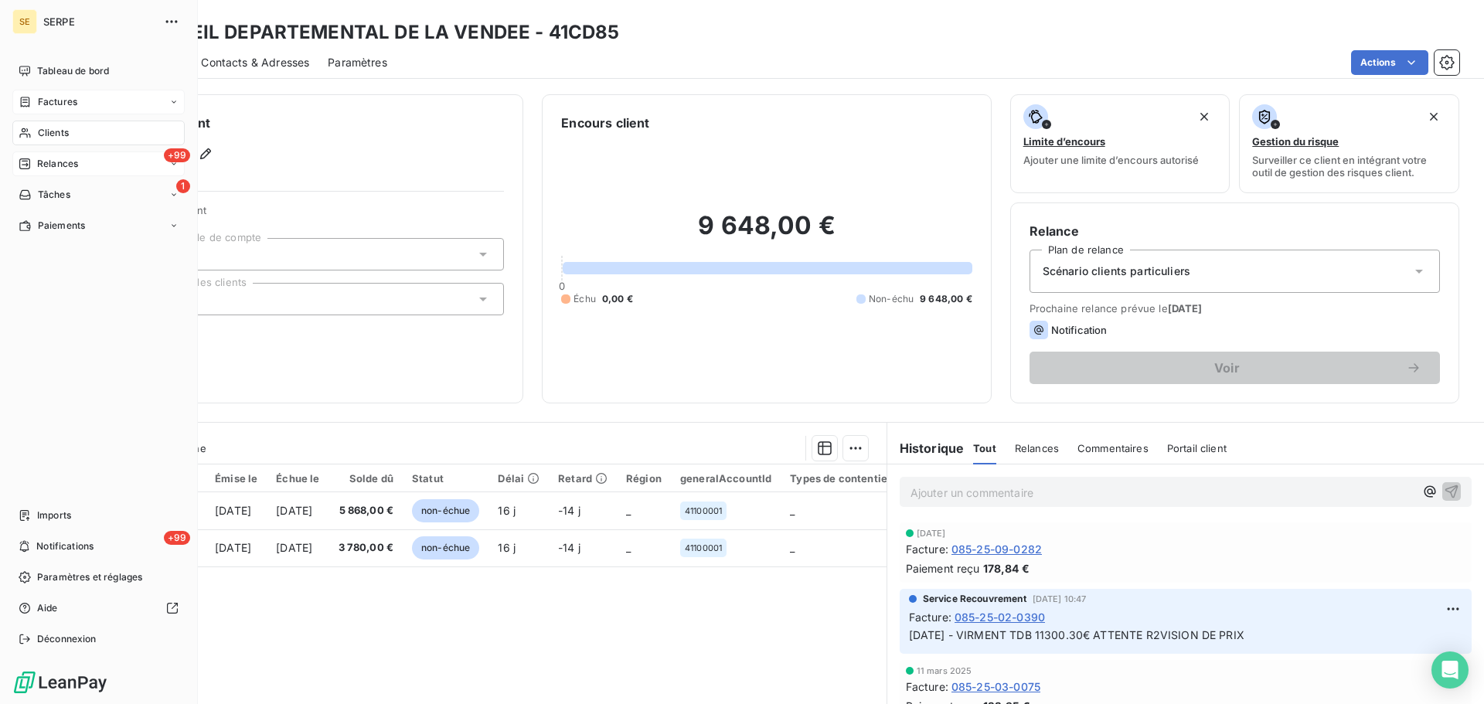
click at [87, 167] on div "+99 Relances" at bounding box center [98, 163] width 172 height 25
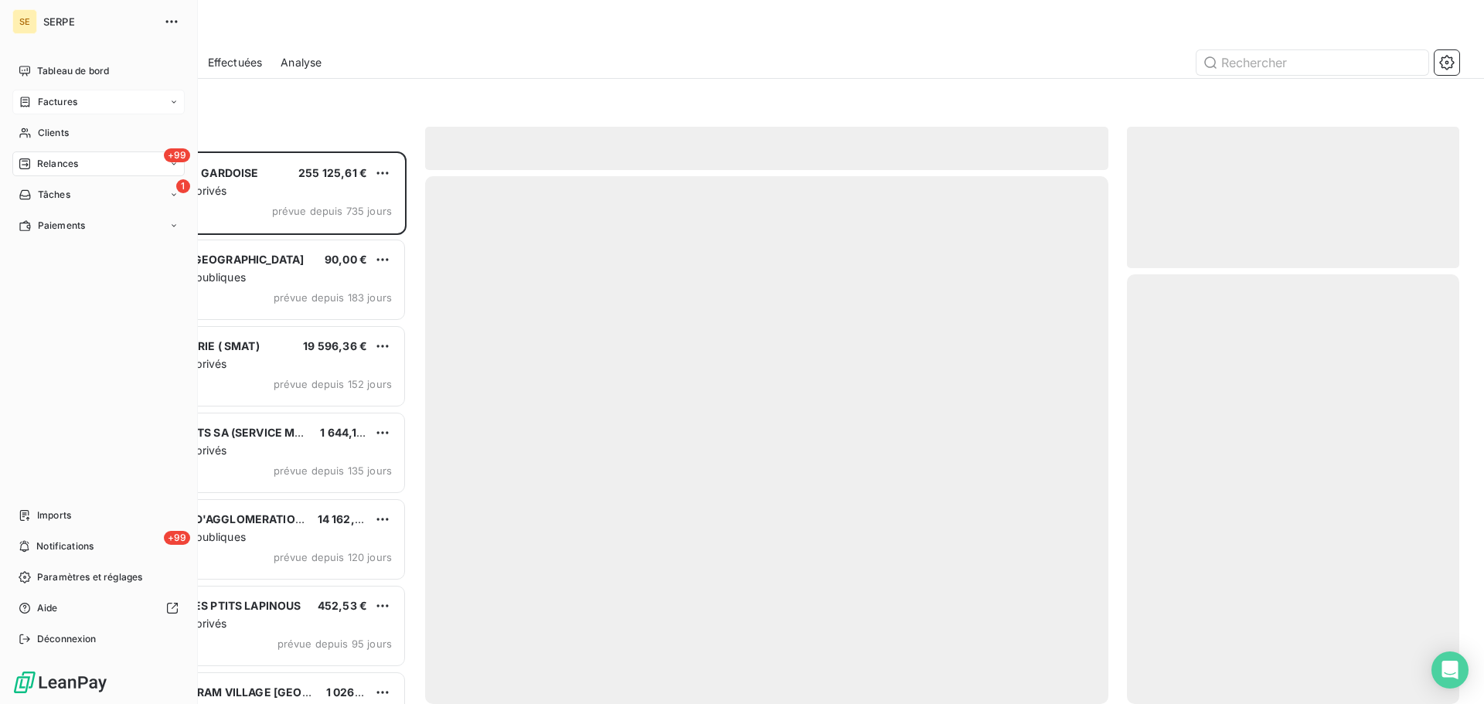
scroll to position [541, 321]
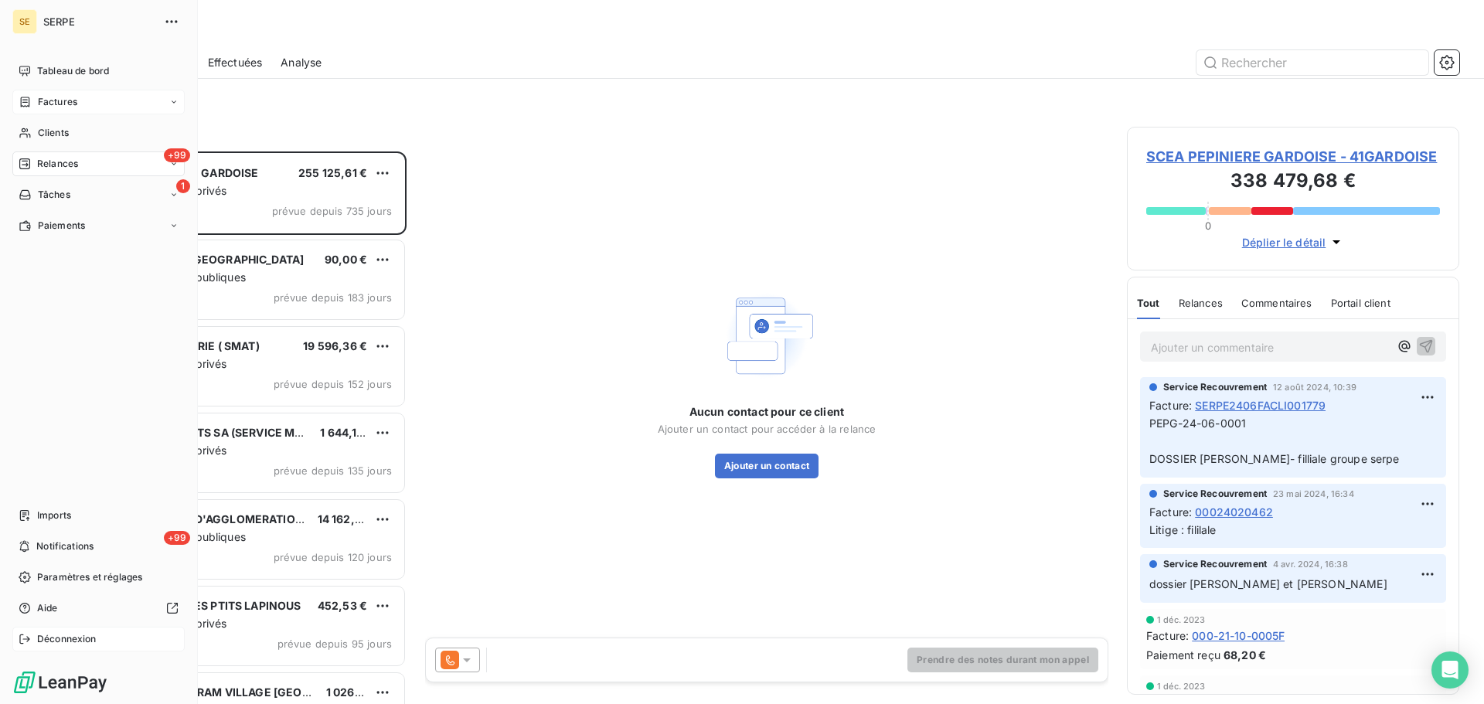
click at [44, 648] on div "Déconnexion" at bounding box center [98, 639] width 172 height 25
